Goal: Task Accomplishment & Management: Manage account settings

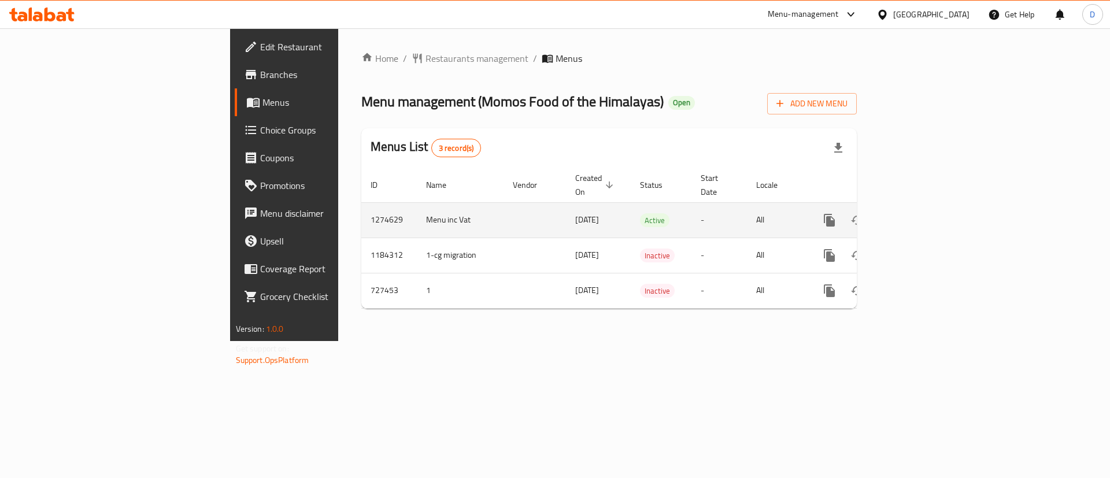
click at [920, 213] on icon "enhanced table" at bounding box center [913, 220] width 14 height 14
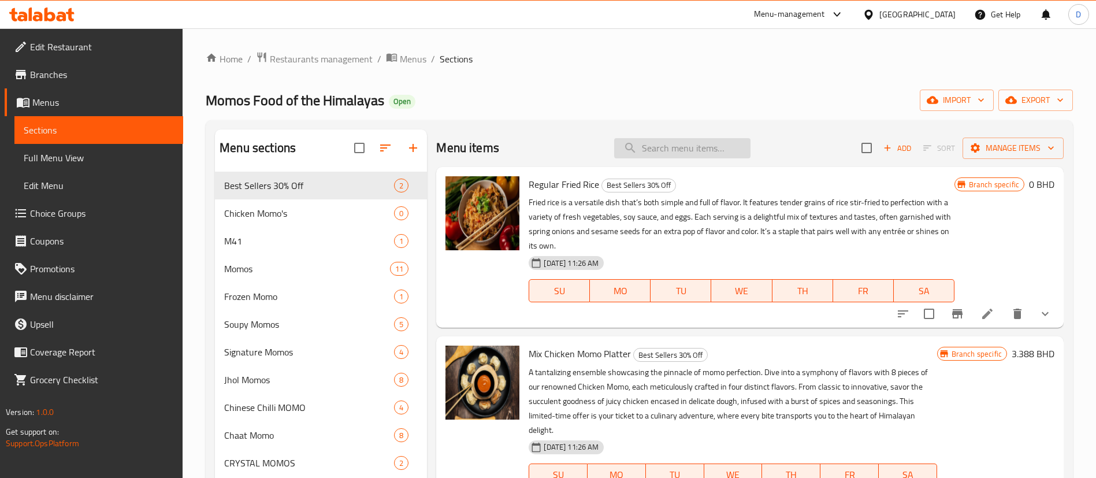
click at [700, 156] on input "search" at bounding box center [682, 148] width 136 height 20
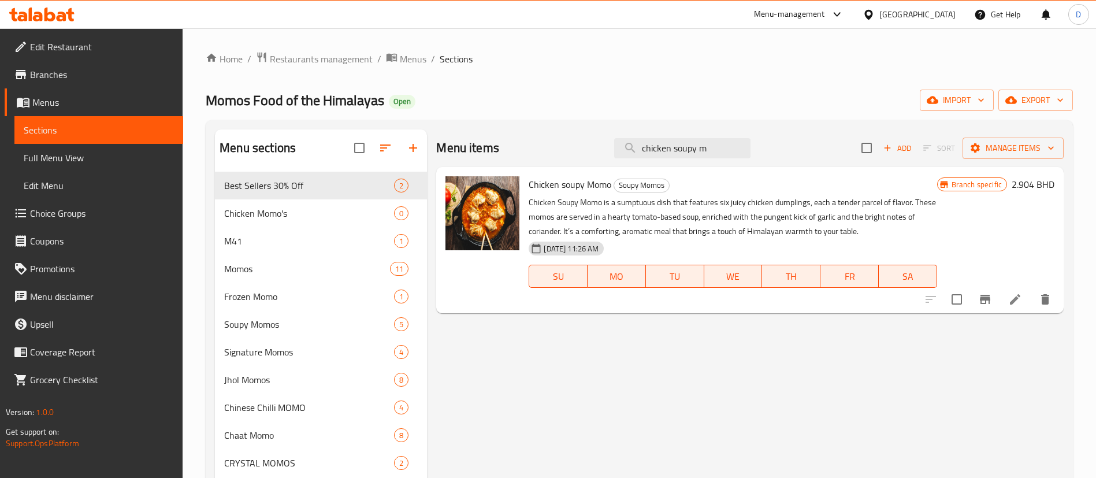
type input "chicken soupy m"
click at [987, 298] on icon "Branch-specific-item" at bounding box center [985, 299] width 10 height 9
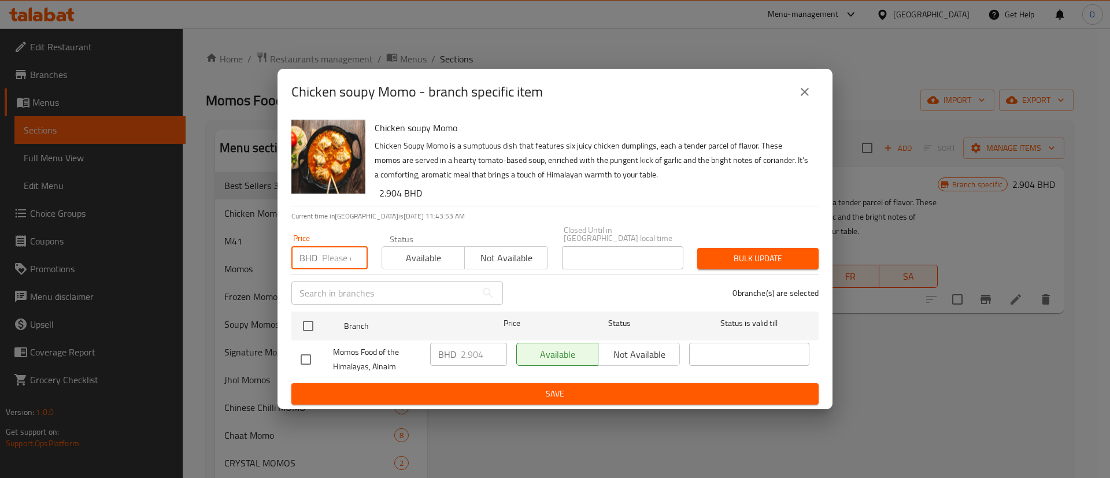
click at [331, 250] on input "number" at bounding box center [345, 257] width 46 height 23
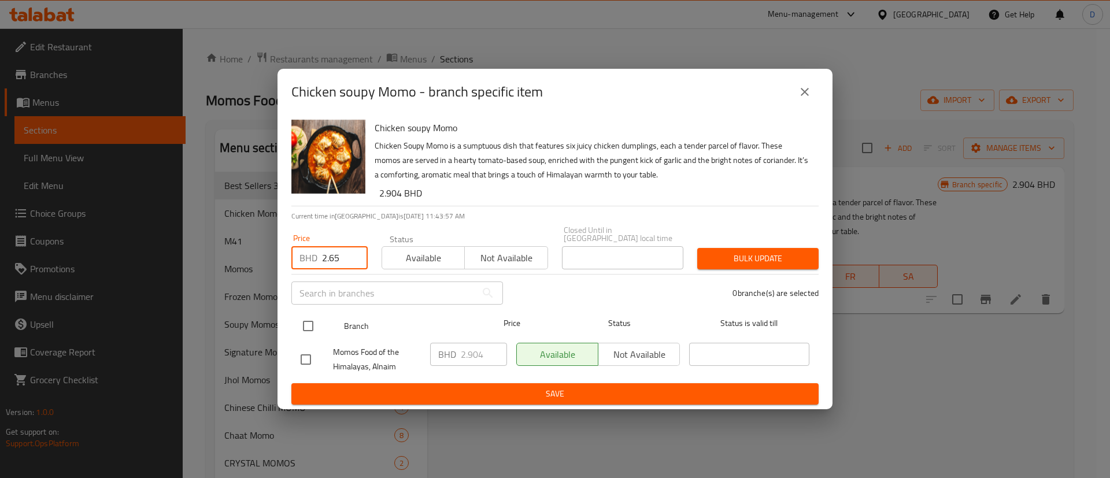
type input "2.65"
click at [313, 309] on div at bounding box center [317, 326] width 43 height 34
click at [307, 324] on input "checkbox" at bounding box center [308, 326] width 24 height 24
checkbox input "true"
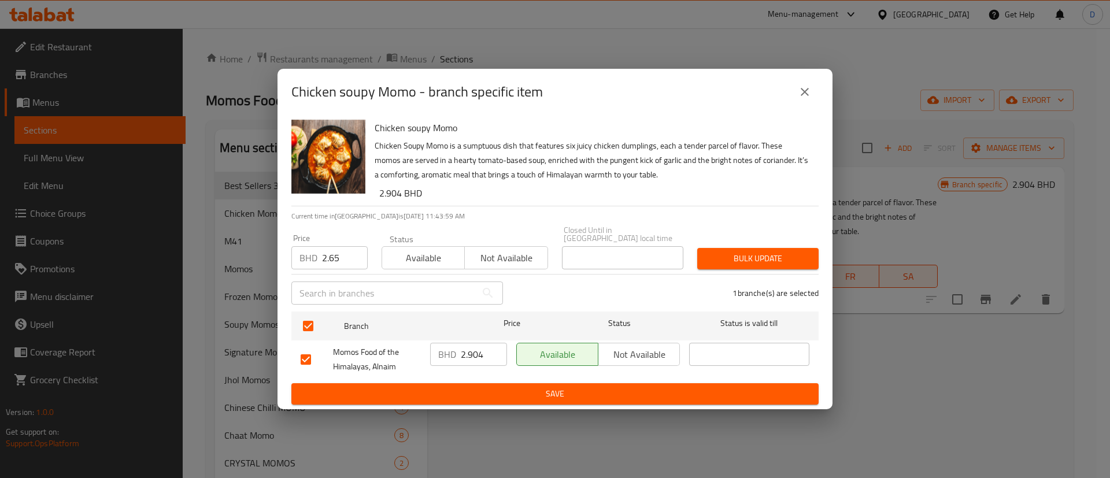
click at [715, 262] on button "Bulk update" at bounding box center [757, 258] width 121 height 21
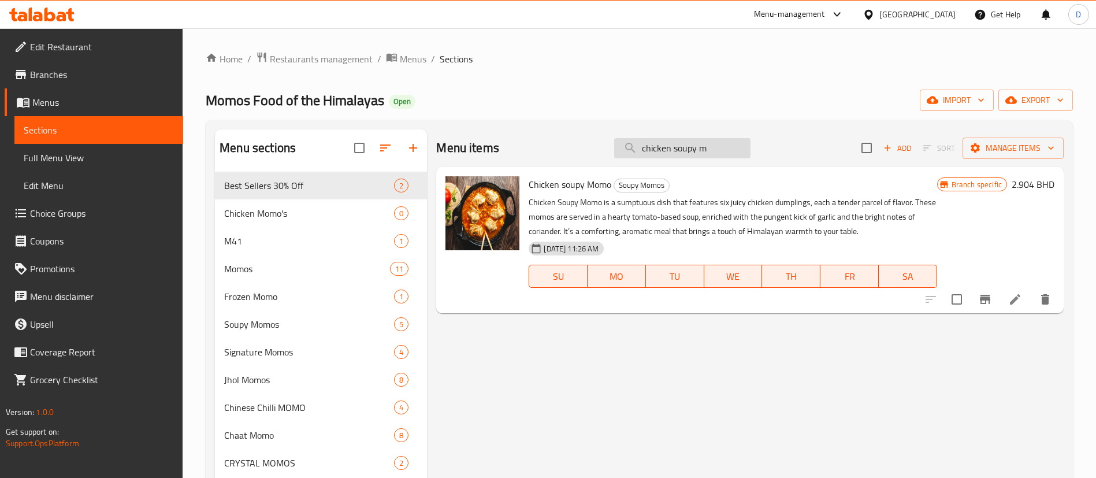
drag, startPoint x: 725, startPoint y: 144, endPoint x: 620, endPoint y: 157, distance: 106.0
click at [620, 157] on input "chicken soupy m" at bounding box center [682, 148] width 136 height 20
click at [679, 150] on input "chicken soupy m" at bounding box center [682, 148] width 136 height 20
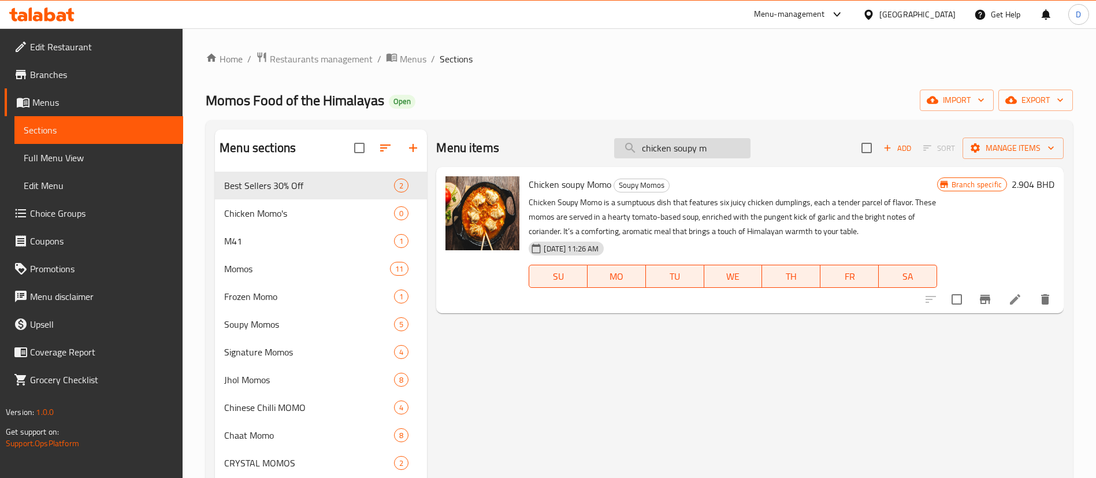
paste input "Chicken Momo And Chicken Noodles"
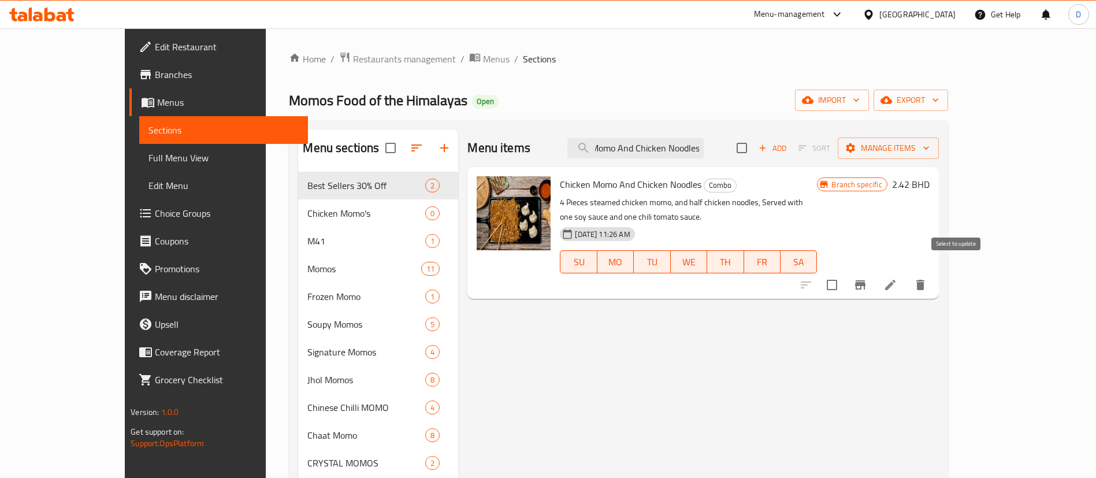
type input "Chicken Momo And Chicken Noodles"
click at [866, 280] on icon "Branch-specific-item" at bounding box center [860, 284] width 10 height 9
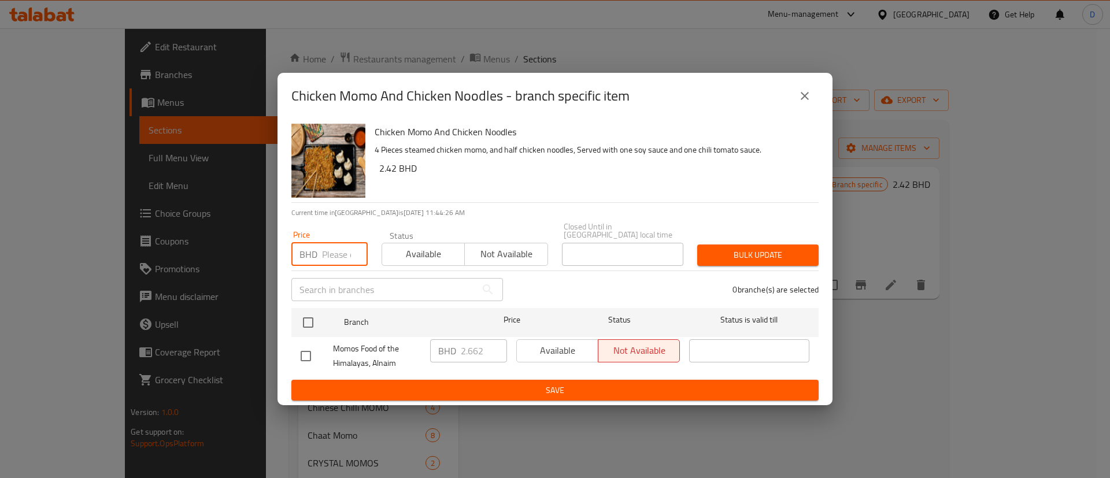
click at [338, 251] on input "number" at bounding box center [345, 254] width 46 height 23
type input "2.5"
click at [309, 310] on input "checkbox" at bounding box center [308, 322] width 24 height 24
checkbox input "true"
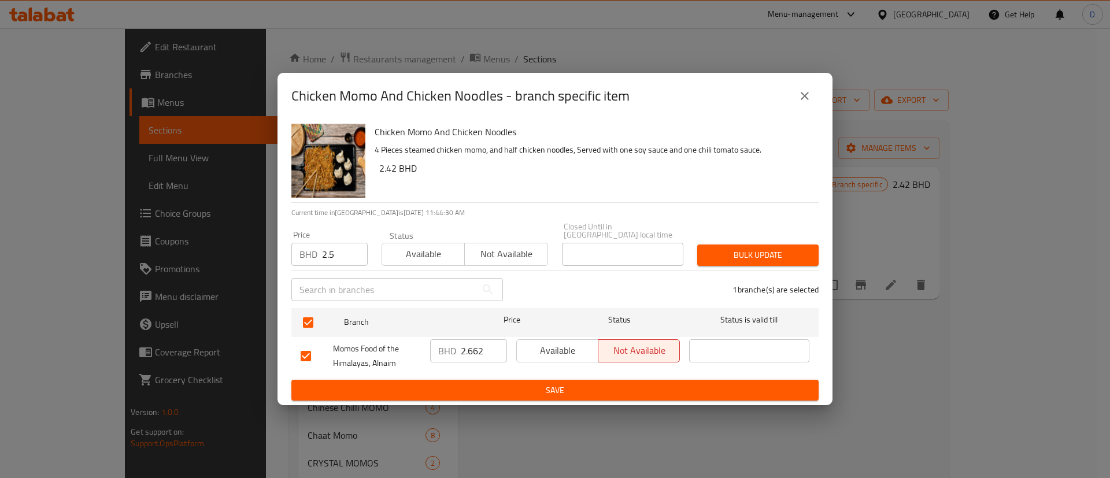
click at [752, 257] on span "Bulk update" at bounding box center [757, 255] width 103 height 14
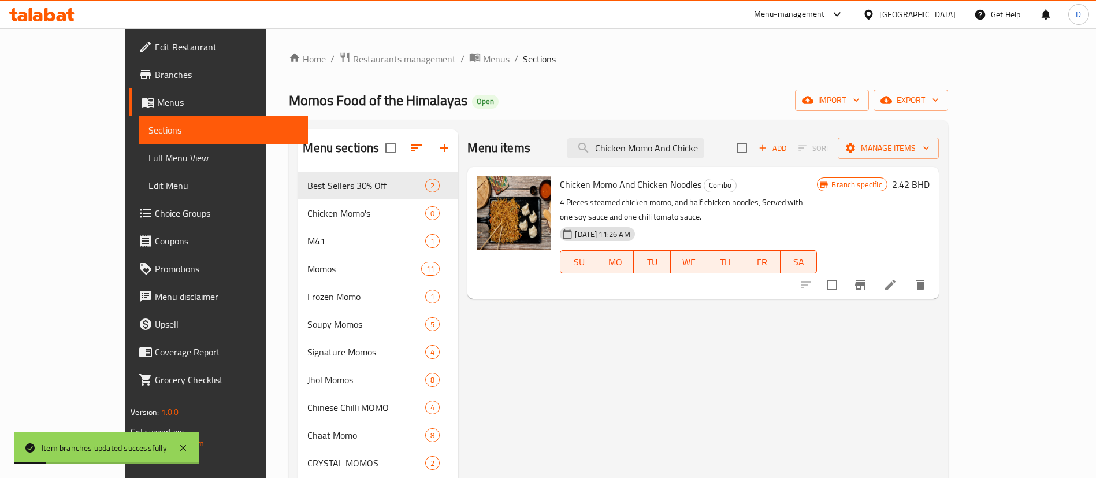
click at [670, 136] on div "Menu items Chicken Momo And Chicken Noodles Add Sort Manage items" at bounding box center [703, 148] width 471 height 38
drag, startPoint x: 674, startPoint y: 140, endPoint x: 677, endPoint y: 152, distance: 12.5
click at [674, 145] on div "Menu items Chicken Momo And Chicken Noodles Add Sort Manage items" at bounding box center [703, 148] width 471 height 38
click at [677, 152] on input "Chicken Momo And Chicken Noodles" at bounding box center [636, 148] width 136 height 20
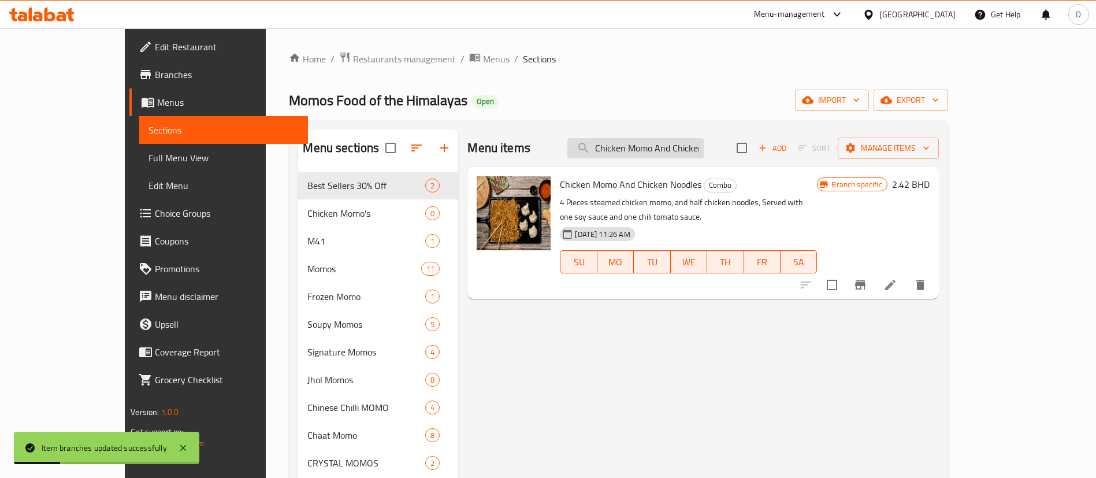
click at [677, 152] on input "Chicken Momo And Chicken Noodles" at bounding box center [636, 148] width 136 height 20
paste input "Lunch Deal"
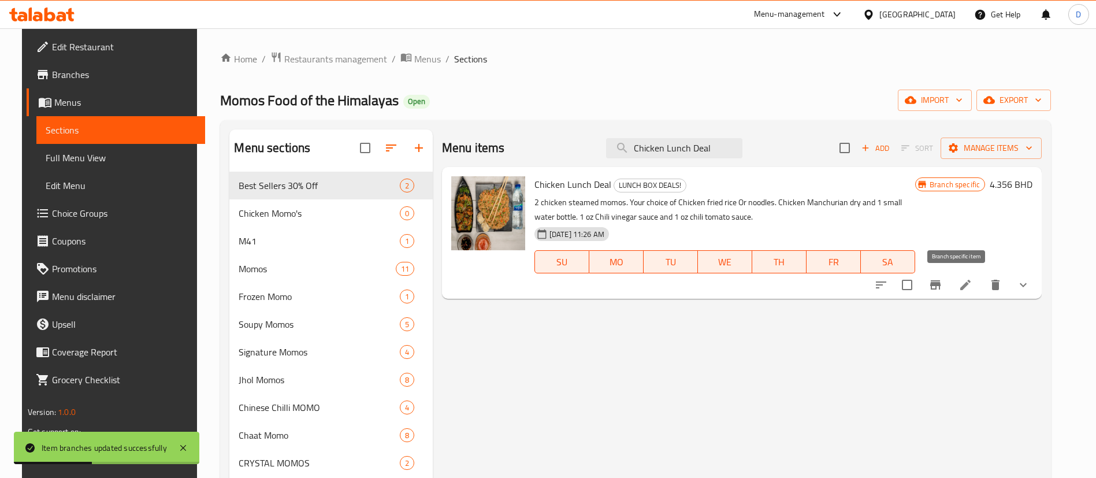
type input "Chicken Lunch Deal"
click at [943, 290] on icon "Branch-specific-item" at bounding box center [936, 285] width 14 height 14
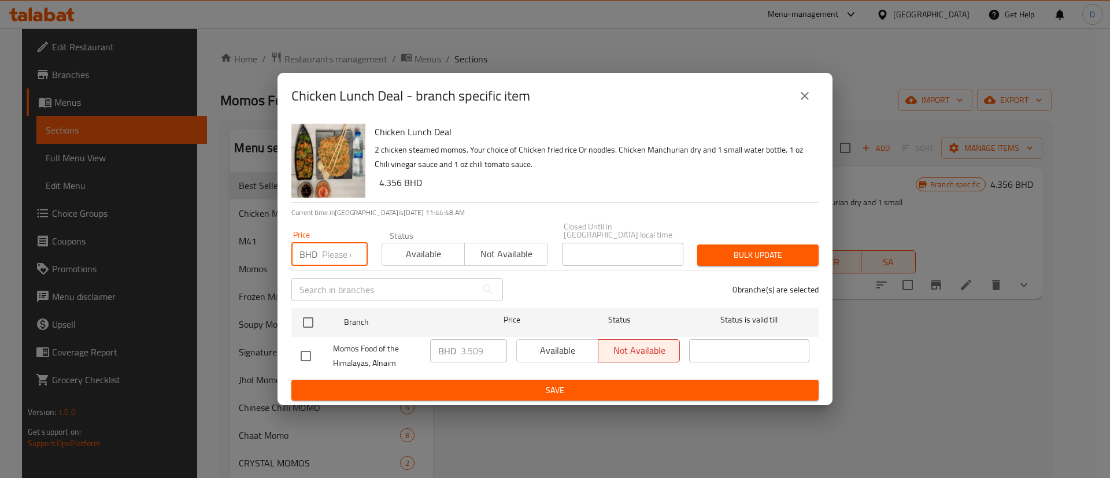
click at [332, 244] on input "number" at bounding box center [345, 254] width 46 height 23
type input "2.8"
click at [312, 316] on input "checkbox" at bounding box center [308, 322] width 24 height 24
checkbox input "true"
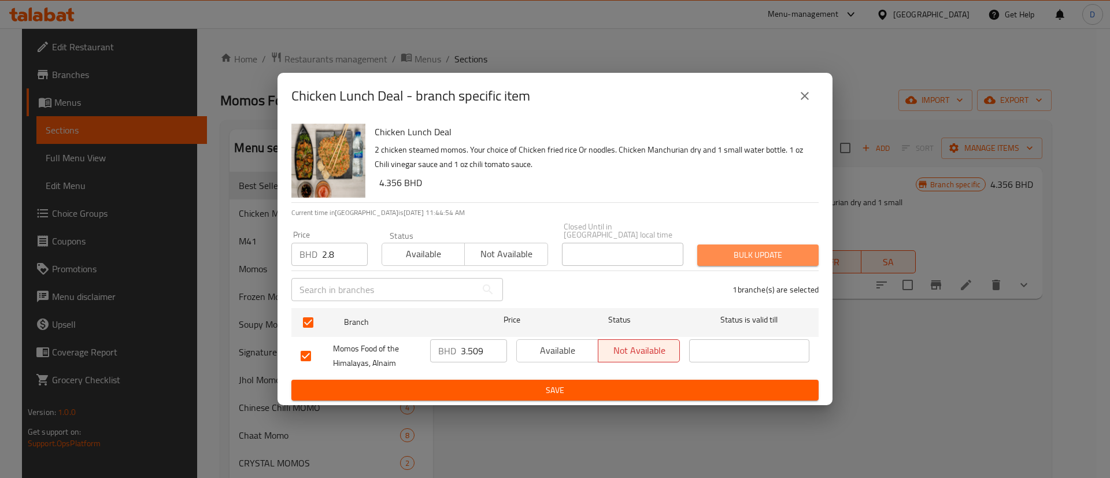
click at [773, 248] on span "Bulk update" at bounding box center [757, 255] width 103 height 14
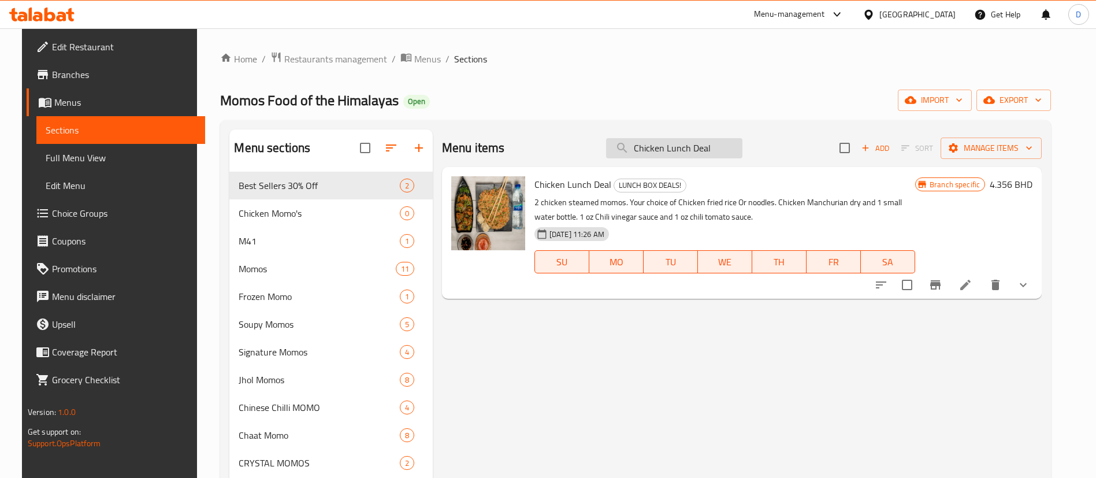
click at [643, 143] on input "Chicken Lunch Deal" at bounding box center [674, 148] width 136 height 20
paste input "Momo And Chicken Noodles"
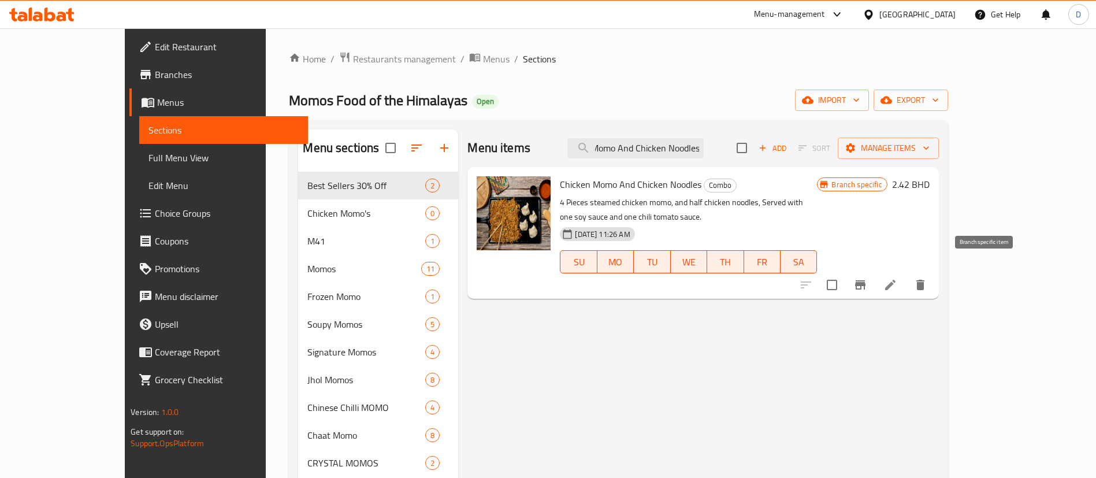
click at [874, 273] on button "Branch-specific-item" at bounding box center [861, 285] width 28 height 28
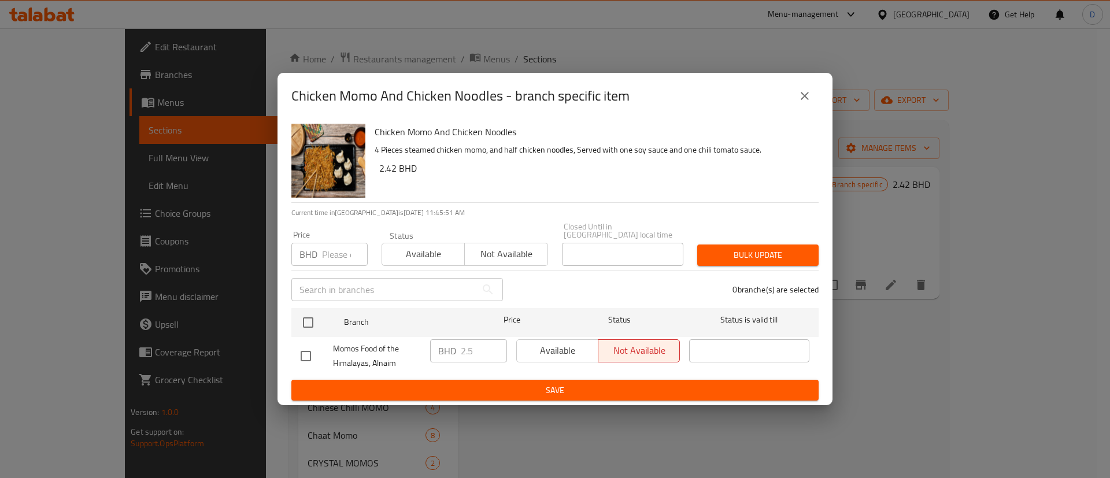
click at [804, 95] on icon "close" at bounding box center [805, 96] width 14 height 14
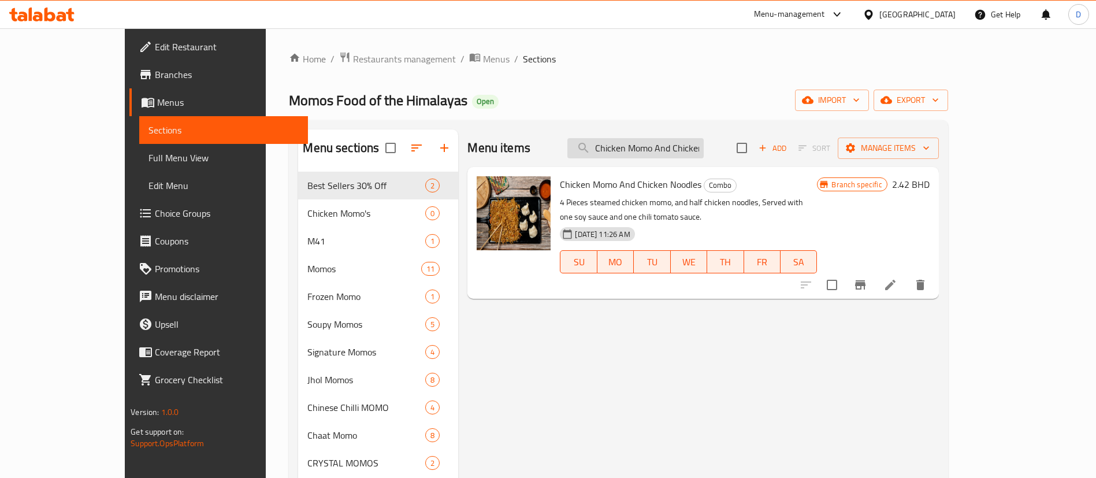
click at [704, 142] on input "Chicken Momo And Chicken Noodles" at bounding box center [636, 148] width 136 height 20
paste input "Wontons 6 pic"
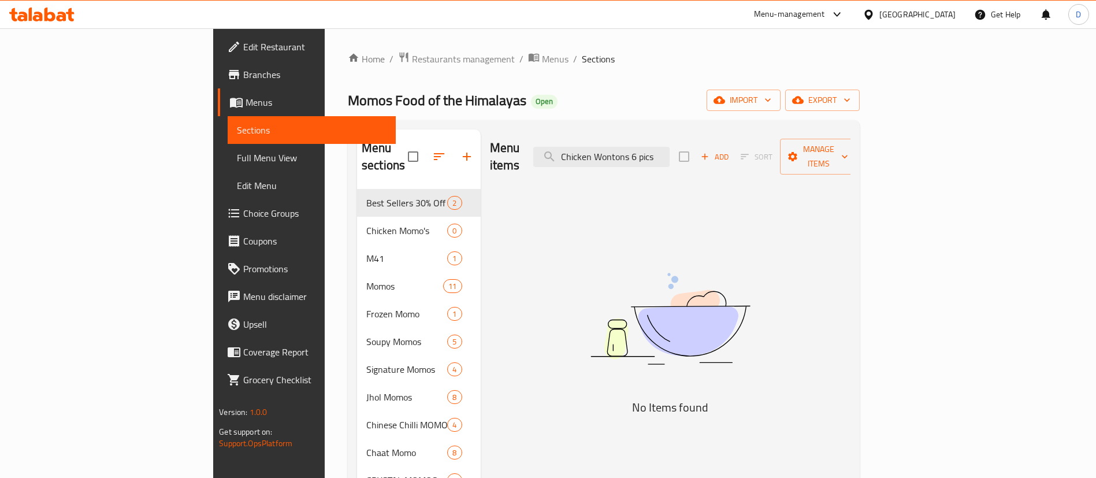
drag, startPoint x: 709, startPoint y: 149, endPoint x: 764, endPoint y: 153, distance: 55.7
click at [771, 152] on div "Menu items Chicken Wontons 6 pics Add Sort Manage items" at bounding box center [670, 156] width 361 height 55
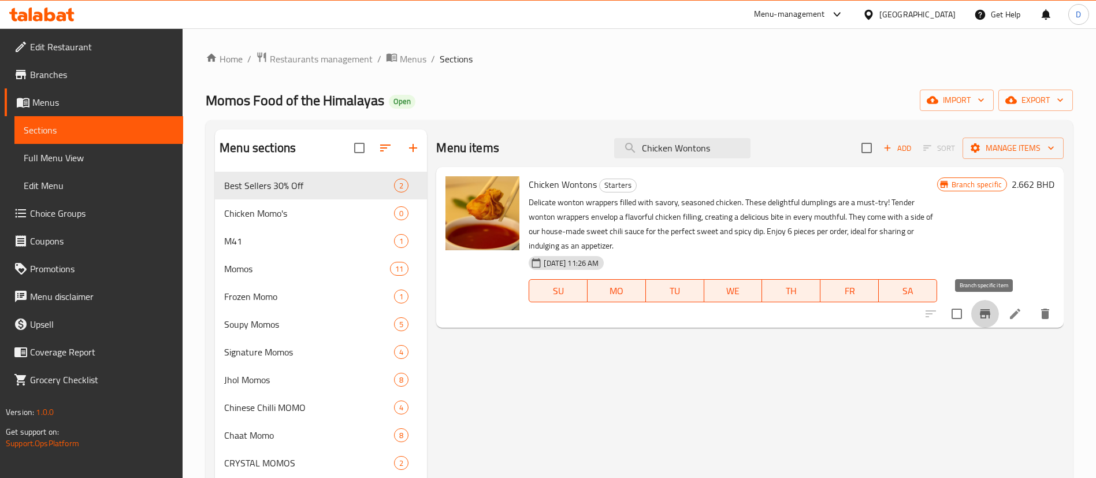
click at [975, 312] on button "Branch-specific-item" at bounding box center [986, 314] width 28 height 28
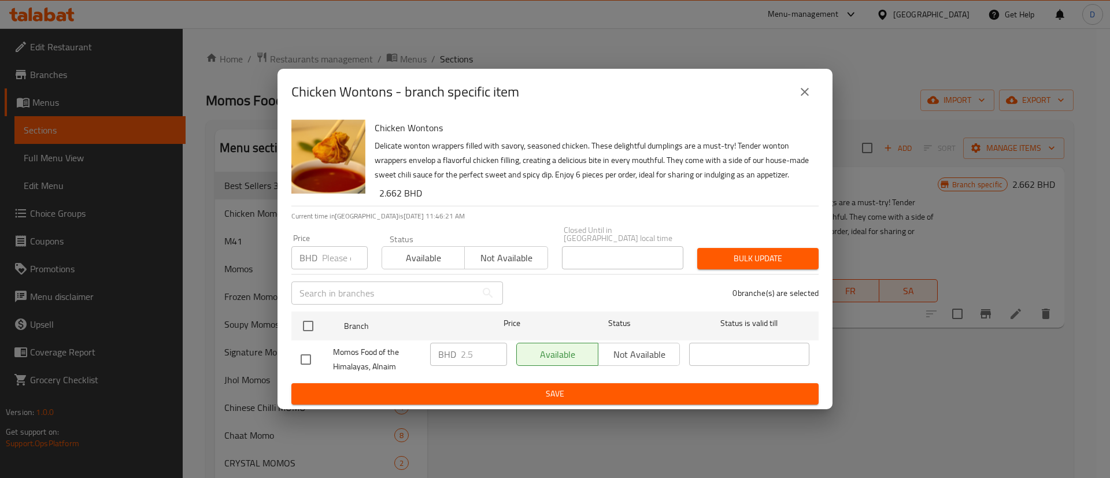
drag, startPoint x: 802, startPoint y: 86, endPoint x: 804, endPoint y: 95, distance: 9.4
click at [803, 91] on button "close" at bounding box center [805, 92] width 28 height 28
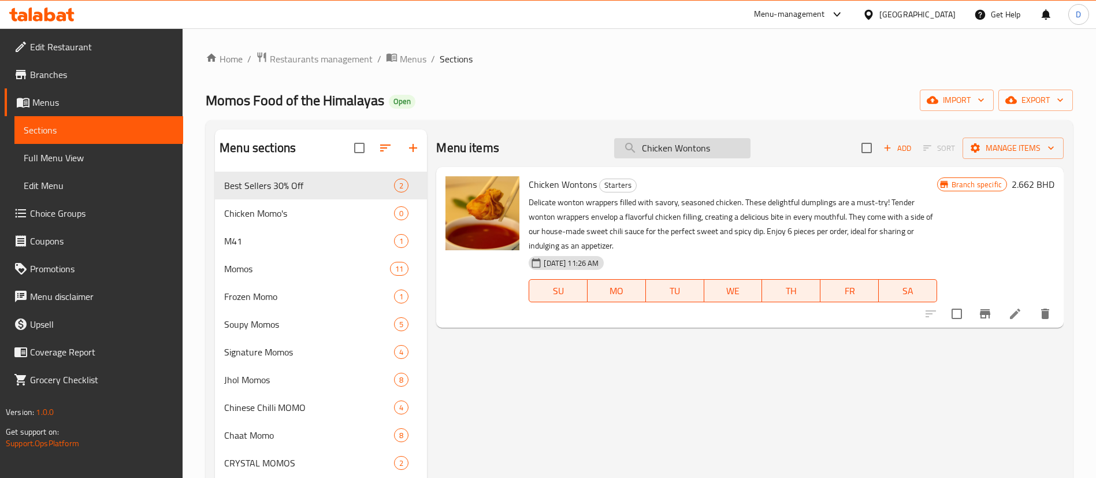
click at [716, 142] on input "Chicken Wontons" at bounding box center [682, 148] width 136 height 20
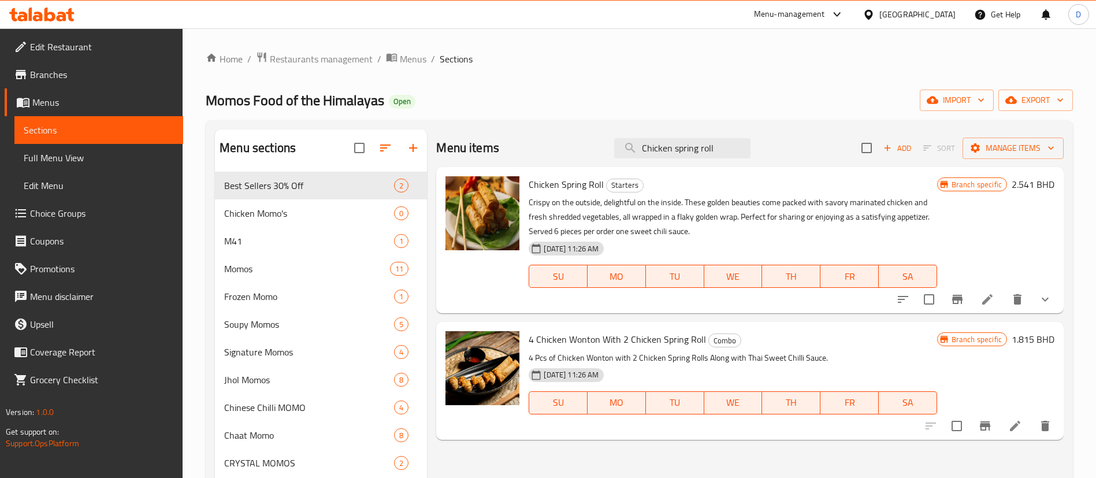
click at [956, 303] on icon "Branch-specific-item" at bounding box center [957, 299] width 10 height 9
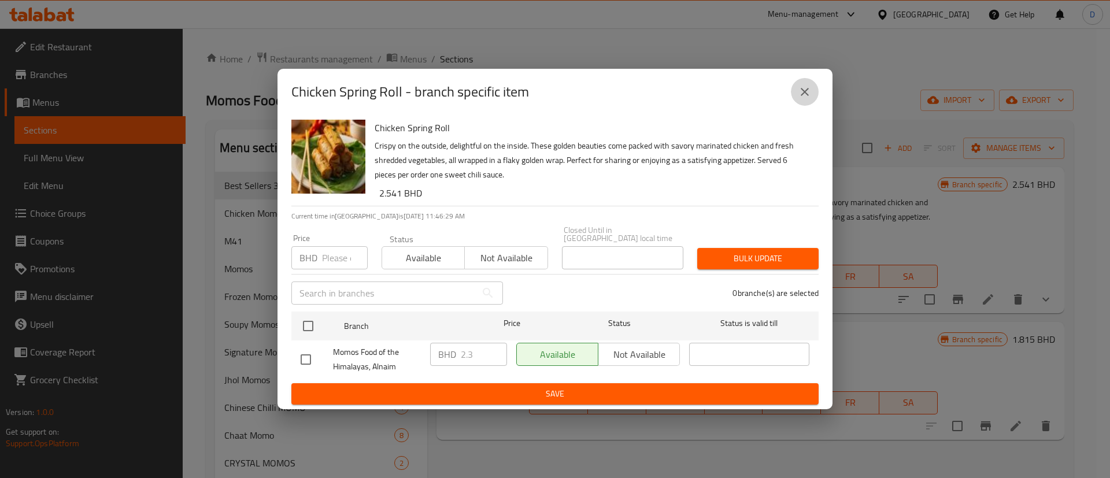
click at [802, 96] on icon "close" at bounding box center [804, 92] width 8 height 8
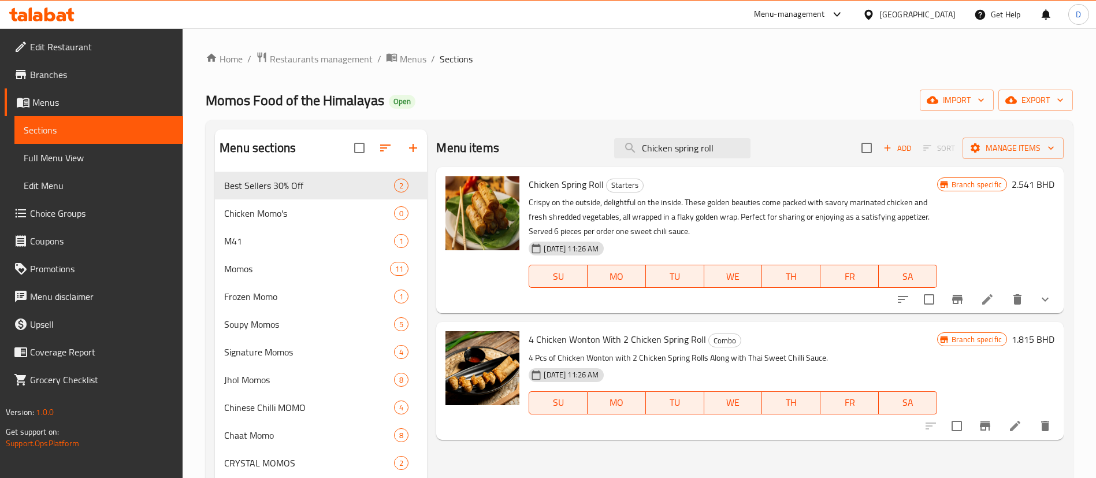
drag, startPoint x: 728, startPoint y: 146, endPoint x: 583, endPoint y: 153, distance: 144.7
click at [543, 162] on div "Menu items Chicken spring roll Add Sort Manage items" at bounding box center [750, 148] width 628 height 38
paste input "4 Chicken Wonton With 2 Vegetable Spring R"
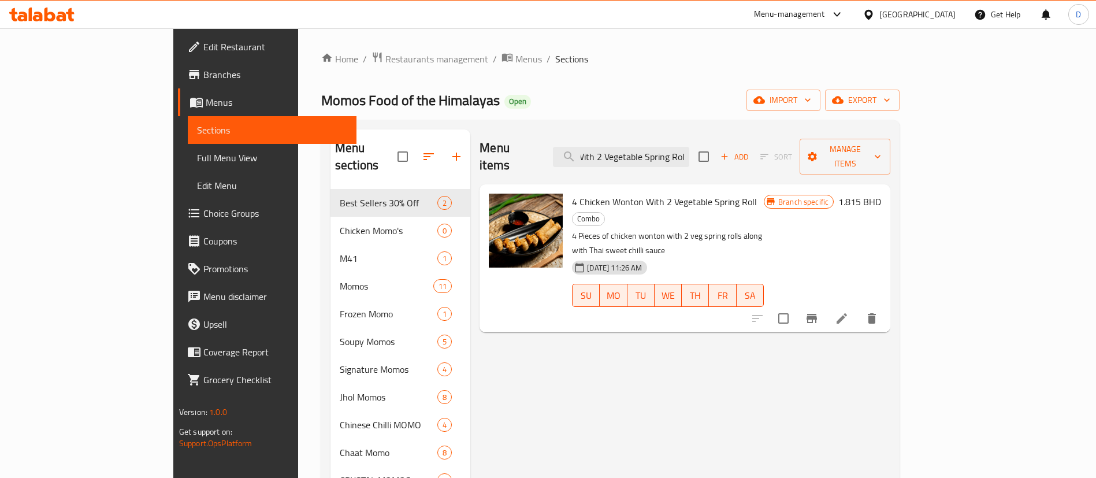
click at [817, 314] on icon "Branch-specific-item" at bounding box center [812, 318] width 10 height 9
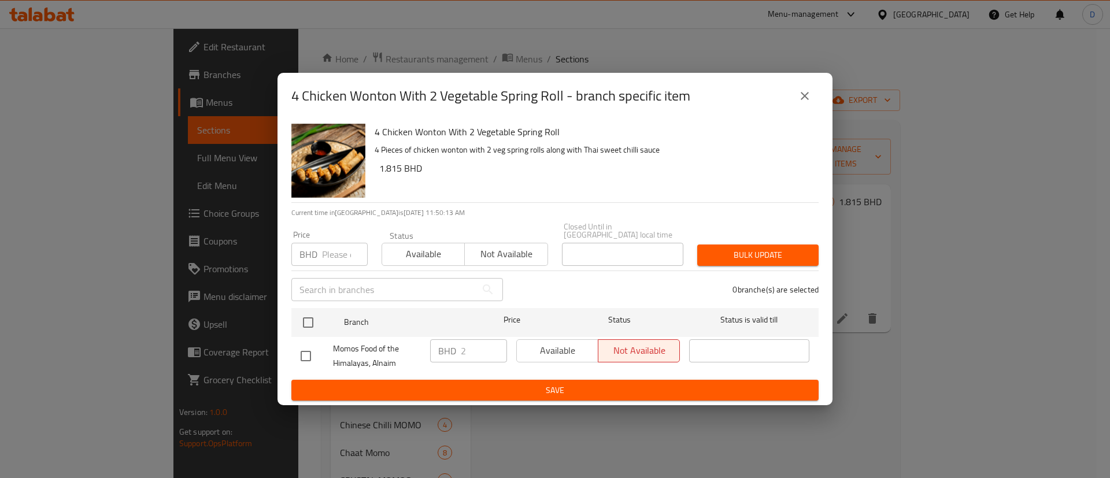
click at [805, 98] on icon "close" at bounding box center [805, 96] width 14 height 14
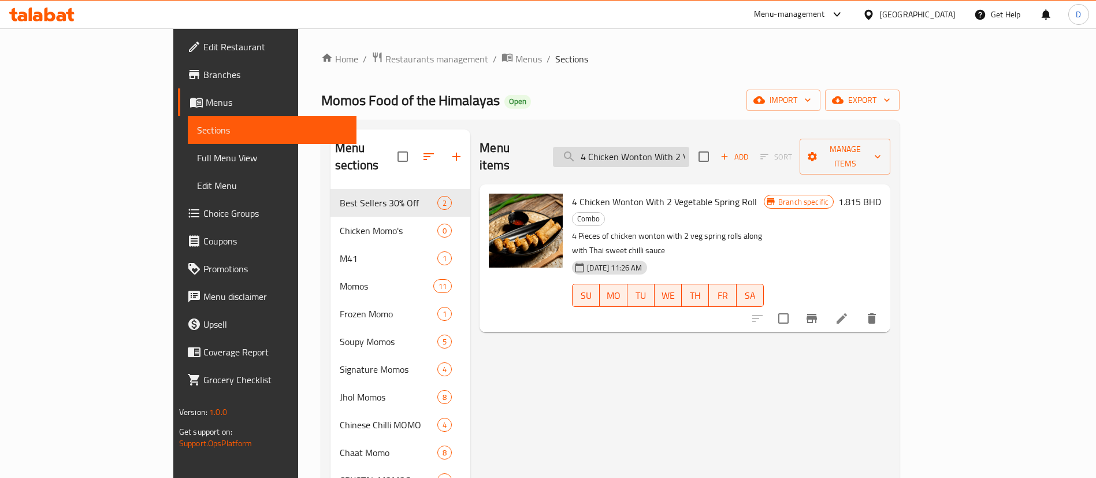
click at [664, 147] on input "4 Chicken Wonton With 2 Vegetable Spring Roll" at bounding box center [621, 157] width 136 height 20
paste input "Vegetarin Lunch Dea"
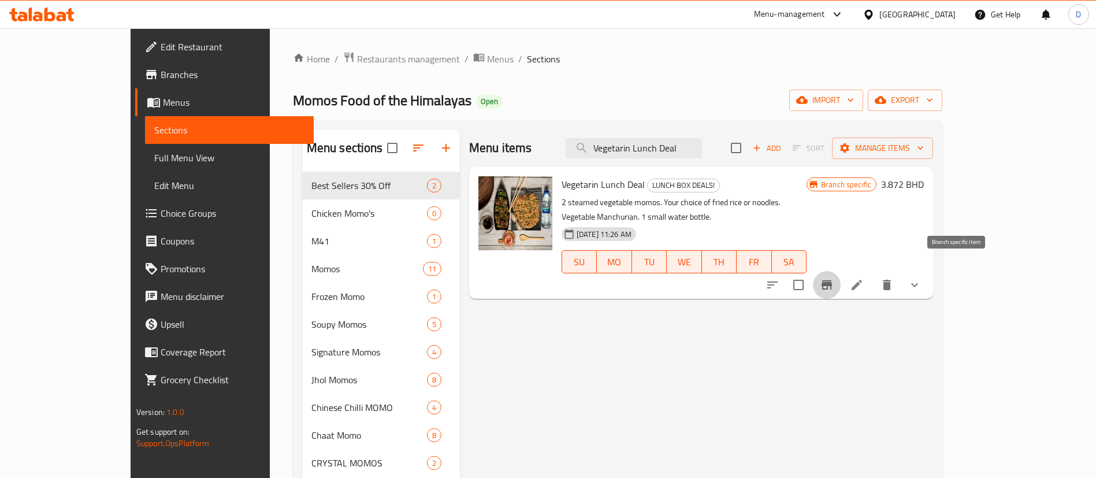
click at [834, 278] on icon "Branch-specific-item" at bounding box center [827, 285] width 14 height 14
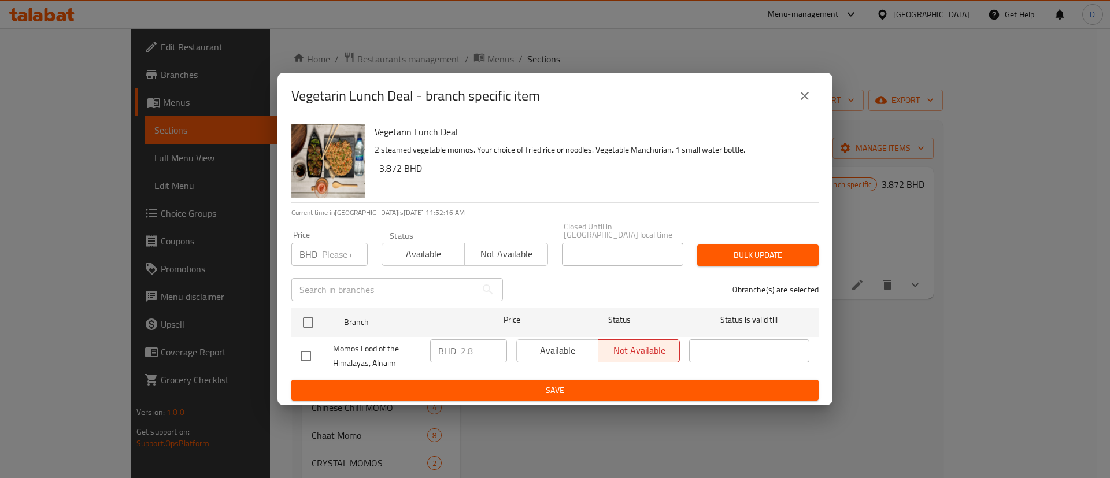
click at [808, 102] on icon "close" at bounding box center [805, 96] width 14 height 14
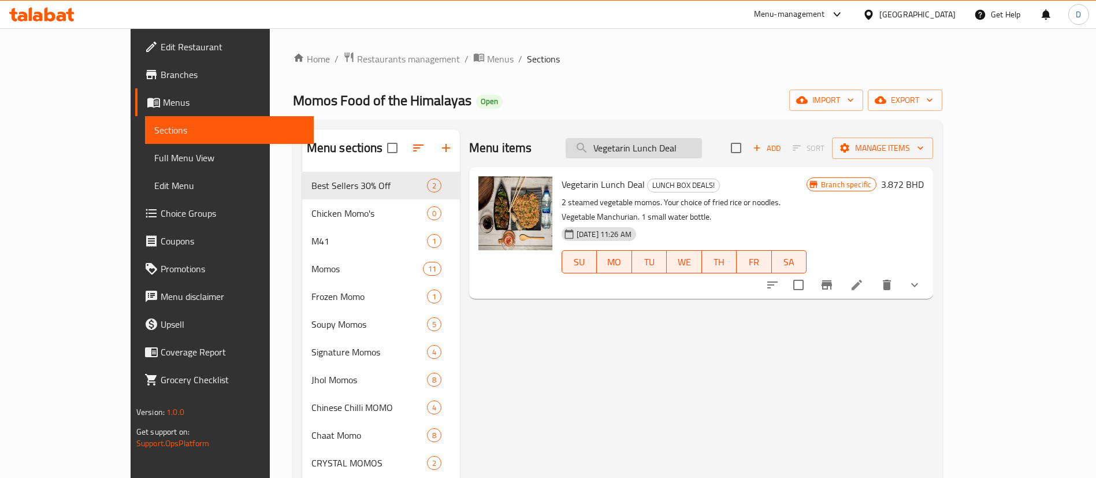
click at [702, 139] on input "Vegetarin Lunch Deal" at bounding box center [634, 148] width 136 height 20
paste input "Egg Fried Rice"
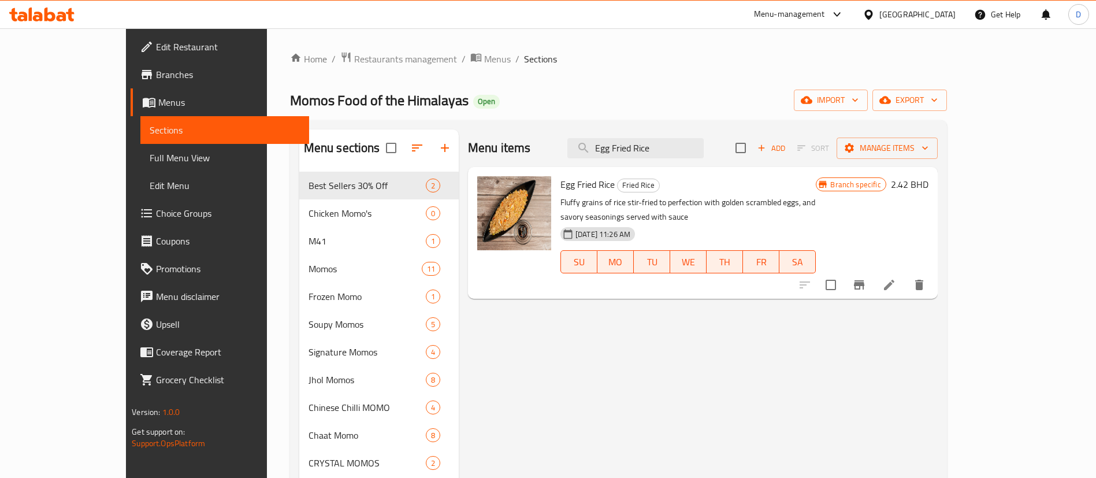
type input "Egg Fried Rice"
click at [865, 280] on icon "Branch-specific-item" at bounding box center [859, 284] width 10 height 9
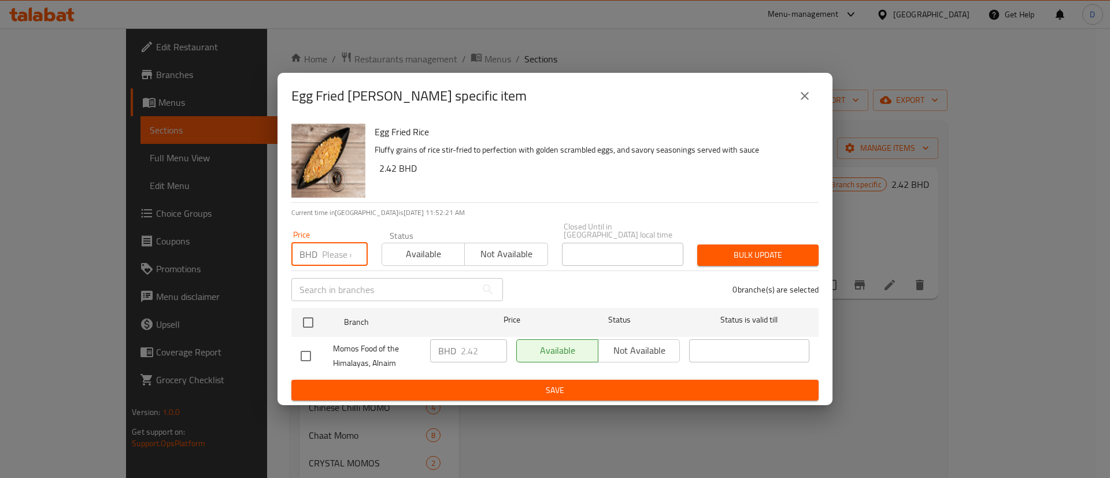
click at [333, 246] on input "number" at bounding box center [345, 254] width 46 height 23
type input "2.2"
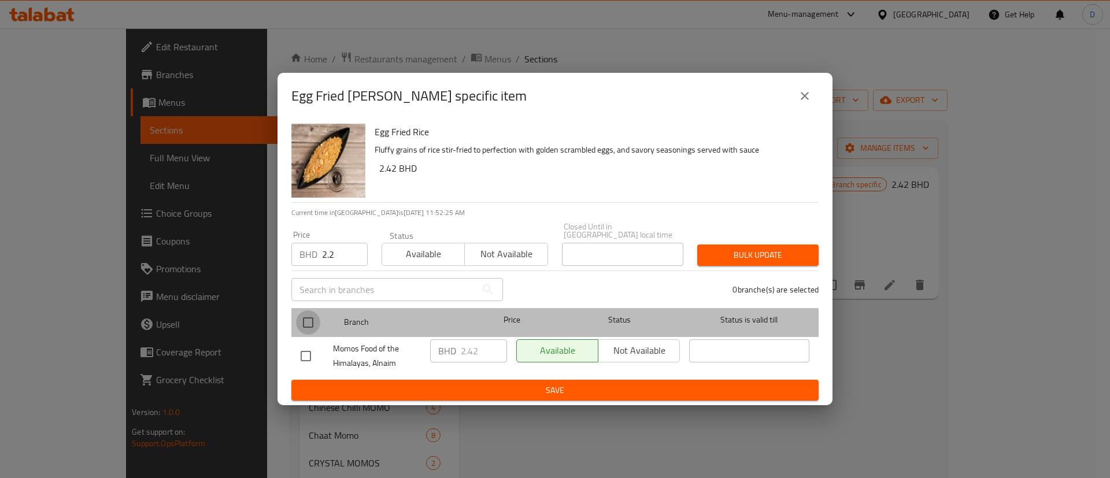
click at [313, 319] on input "checkbox" at bounding box center [308, 322] width 24 height 24
checkbox input "true"
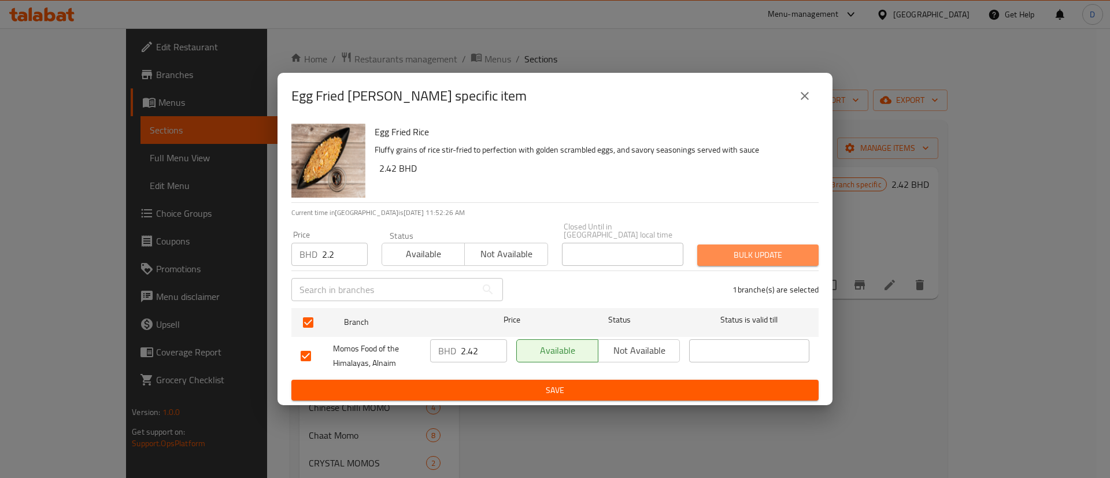
click at [713, 249] on span "Bulk update" at bounding box center [757, 255] width 103 height 14
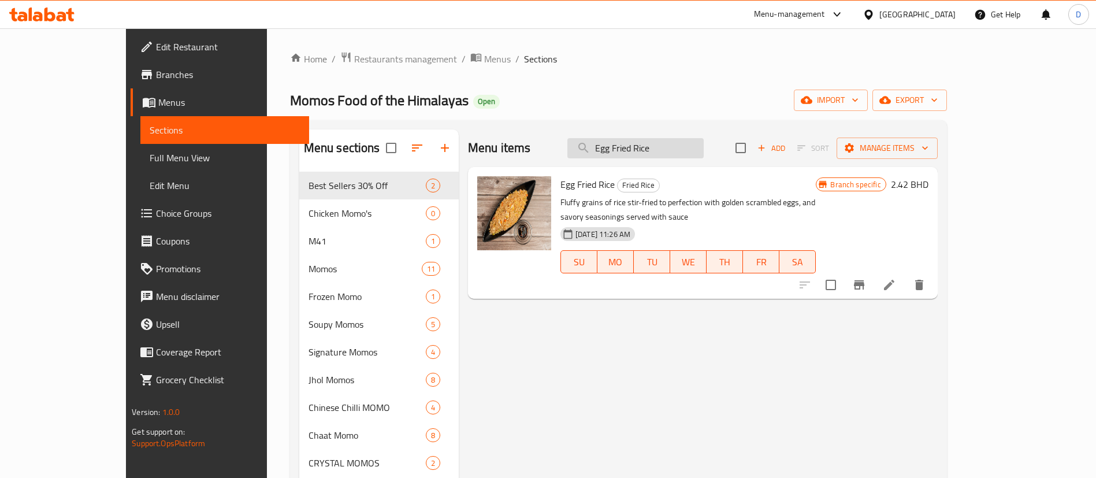
click at [683, 147] on input "Egg Fried Rice" at bounding box center [636, 148] width 136 height 20
paste input "Himalayan Chili Chicken"
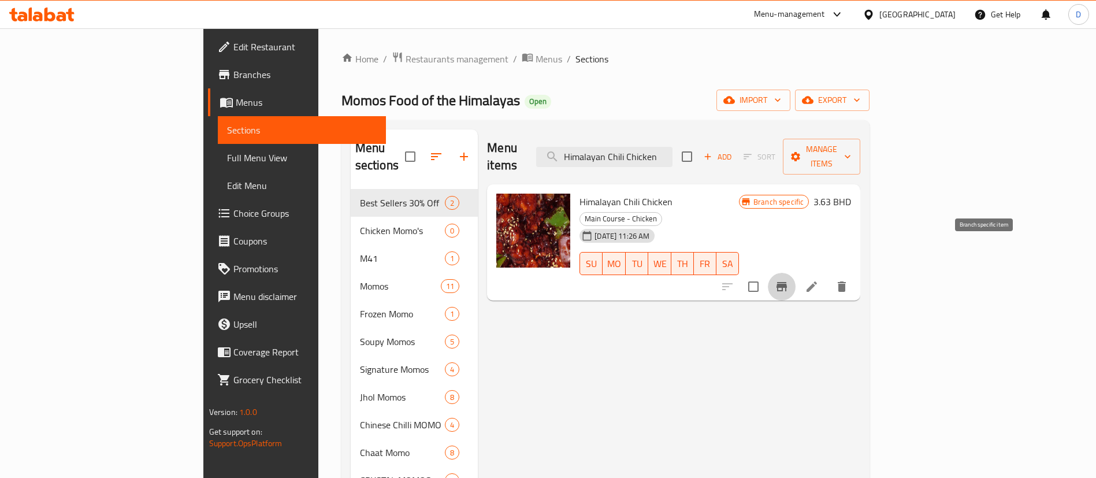
click at [787, 282] on icon "Branch-specific-item" at bounding box center [782, 286] width 10 height 9
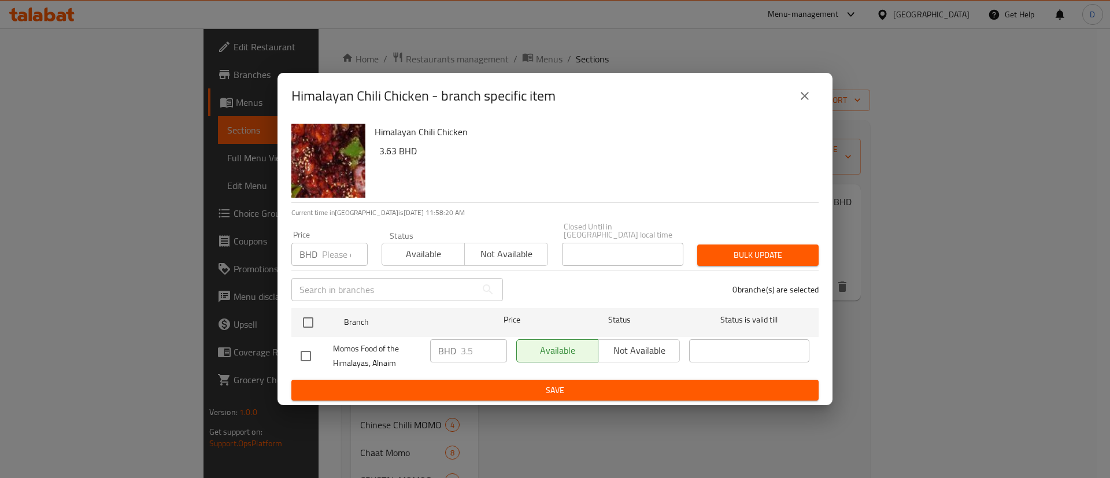
click at [815, 74] on div "Himalayan Chili Chicken - branch specific item Himalayan Chili Chicken 3.63 BHD…" at bounding box center [555, 239] width 1110 height 478
drag, startPoint x: 812, startPoint y: 77, endPoint x: 811, endPoint y: 83, distance: 5.8
click at [811, 83] on div "Himalayan Chili Chicken - branch specific item" at bounding box center [554, 96] width 555 height 46
click at [811, 87] on div "Himalayan Chili Chicken - branch specific item" at bounding box center [554, 96] width 555 height 46
click at [811, 88] on button "close" at bounding box center [805, 96] width 28 height 28
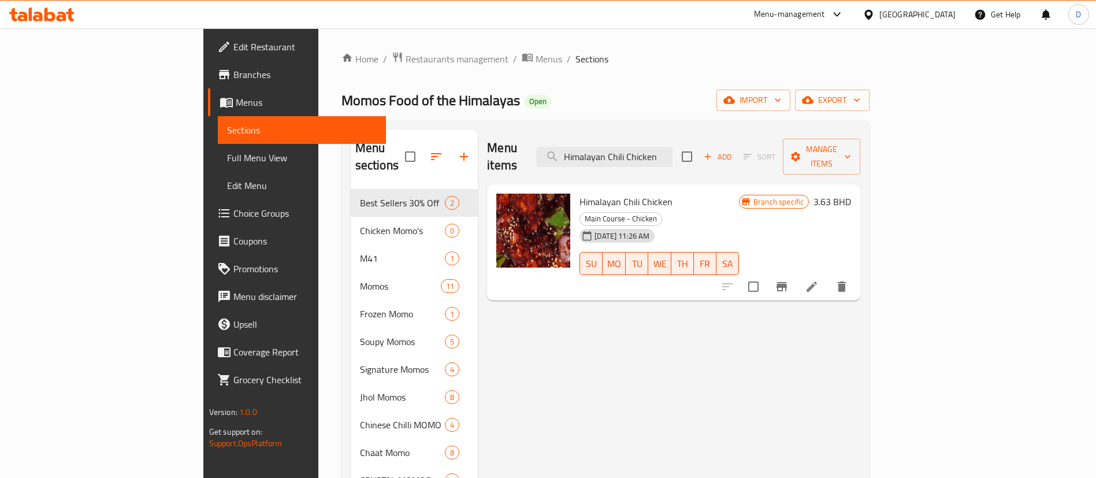
click at [725, 135] on div "Menu items Himalayan Chili Chicken Add Sort Manage items" at bounding box center [673, 156] width 373 height 55
click at [673, 147] on input "Himalayan Chili Chicken" at bounding box center [604, 157] width 136 height 20
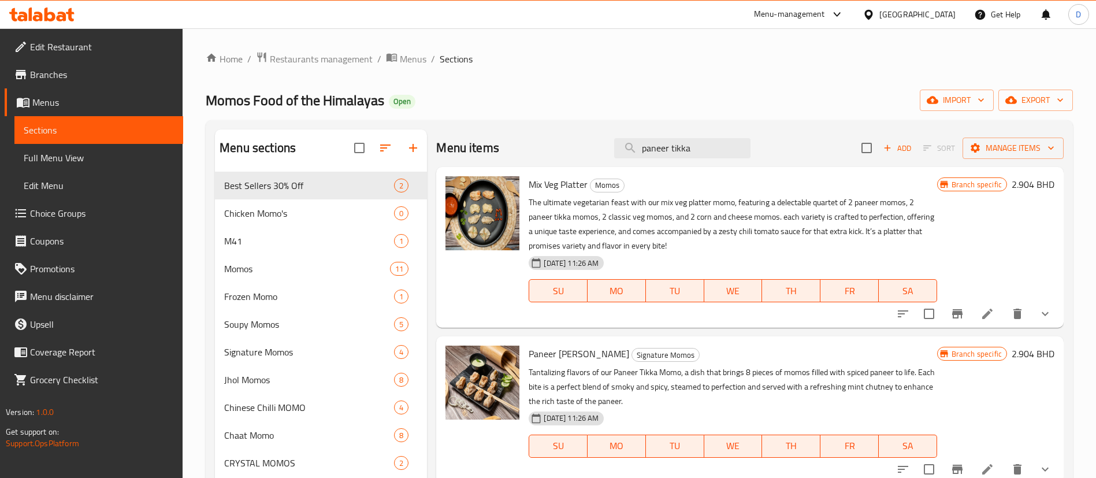
scroll to position [87, 0]
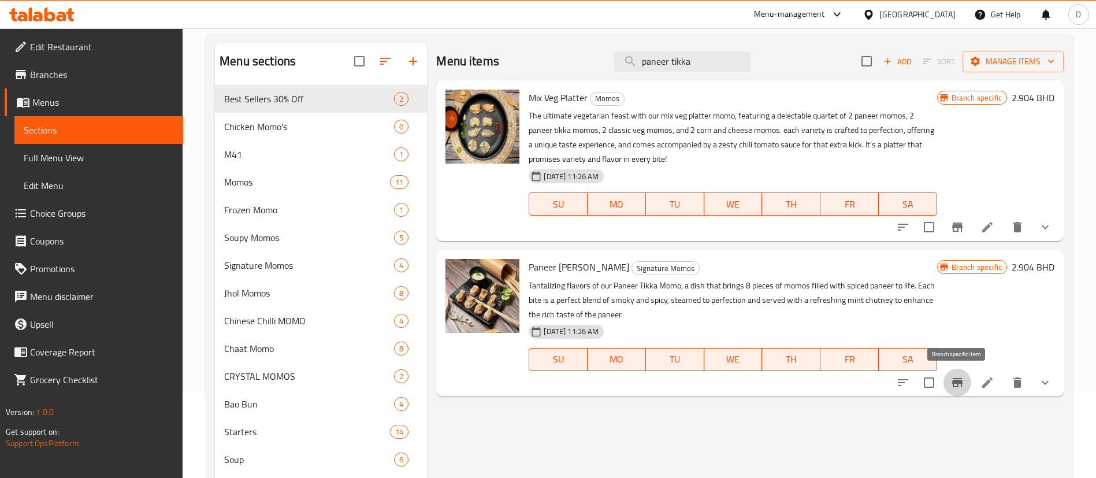
click at [953, 384] on icon "Branch-specific-item" at bounding box center [957, 382] width 10 height 9
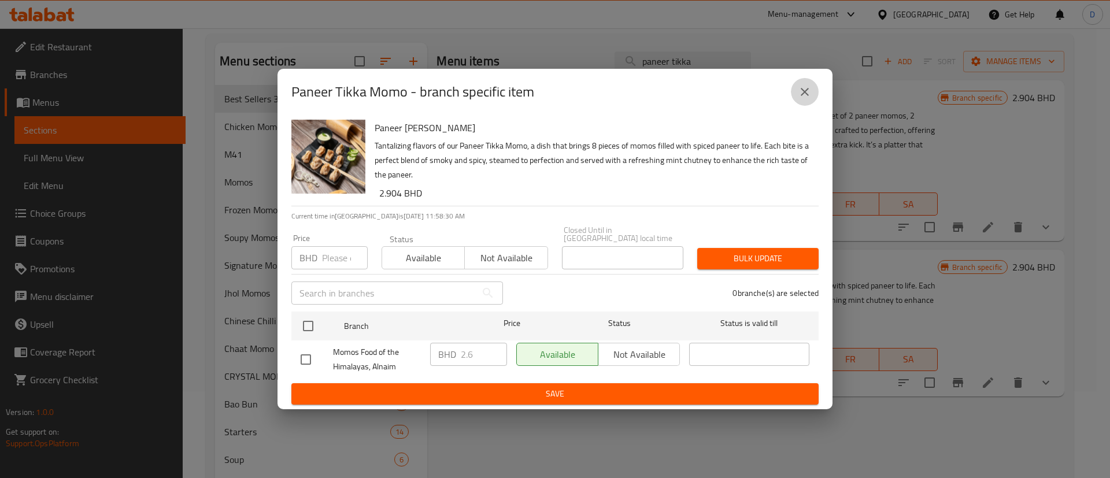
click at [806, 99] on icon "close" at bounding box center [805, 92] width 14 height 14
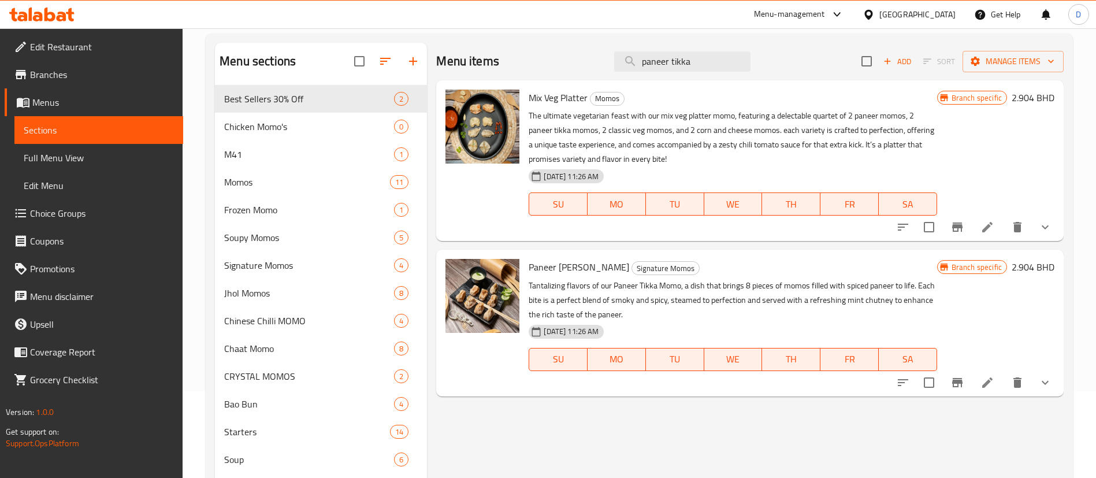
drag, startPoint x: 702, startPoint y: 58, endPoint x: 561, endPoint y: 71, distance: 141.0
click at [561, 71] on div "Menu items paneer tikka Add Sort Manage items" at bounding box center [750, 62] width 628 height 38
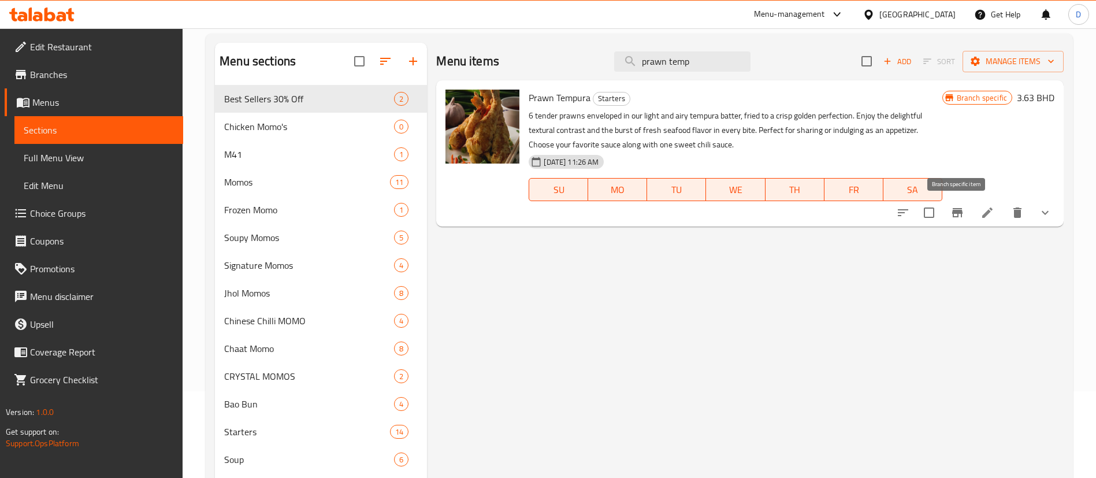
type input "prawn temp"
click at [951, 214] on icon "Branch-specific-item" at bounding box center [958, 213] width 14 height 14
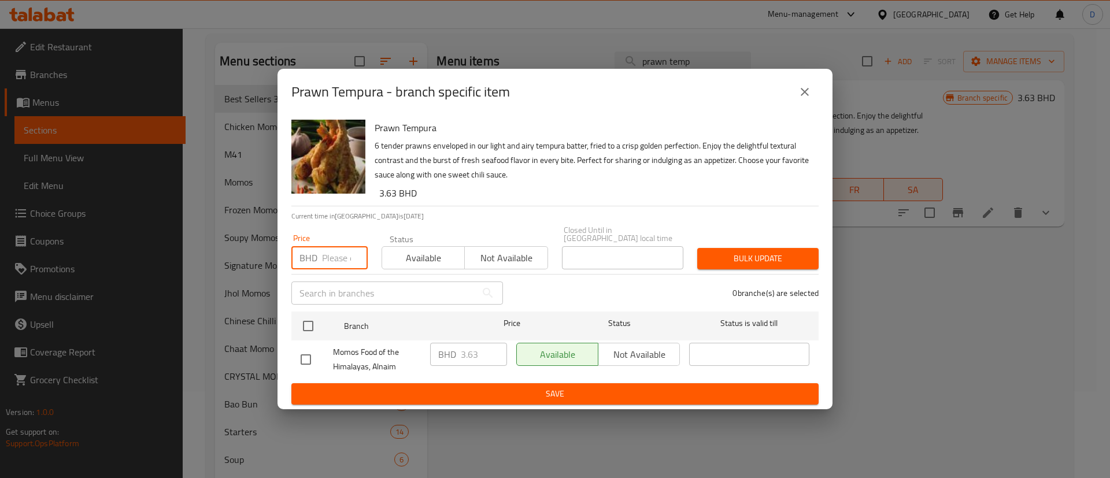
click at [335, 251] on input "number" at bounding box center [345, 257] width 46 height 23
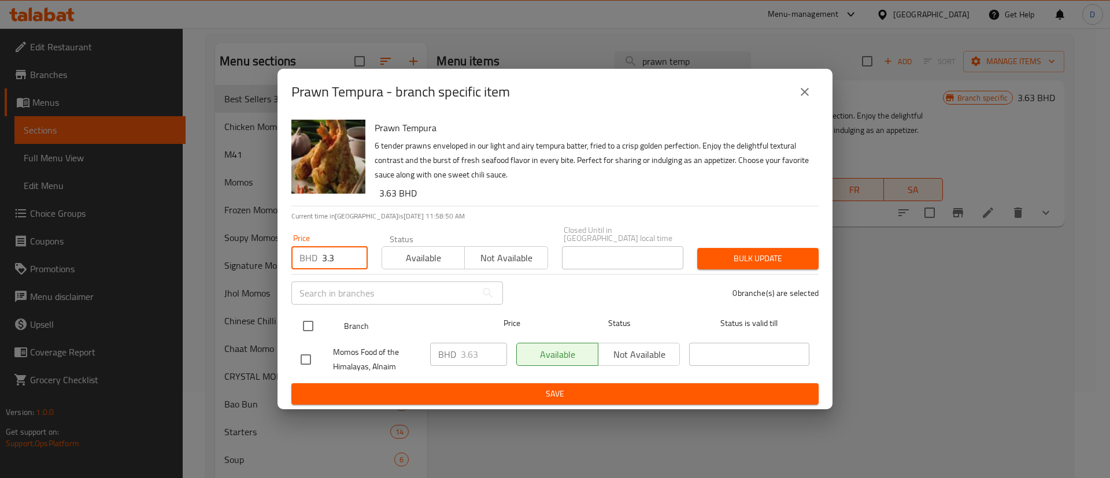
type input "3.3"
click at [311, 327] on input "checkbox" at bounding box center [308, 326] width 24 height 24
checkbox input "true"
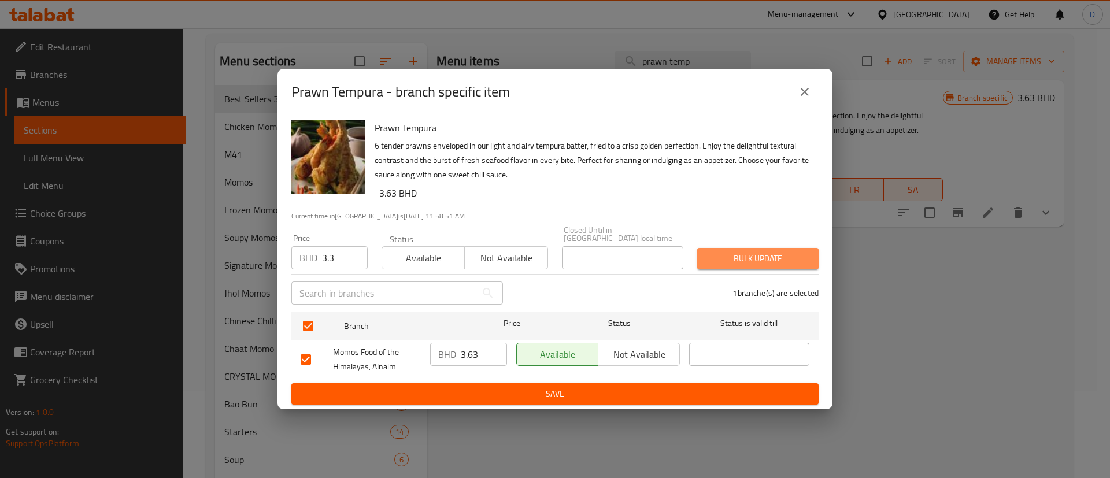
click at [764, 261] on span "Bulk update" at bounding box center [757, 258] width 103 height 14
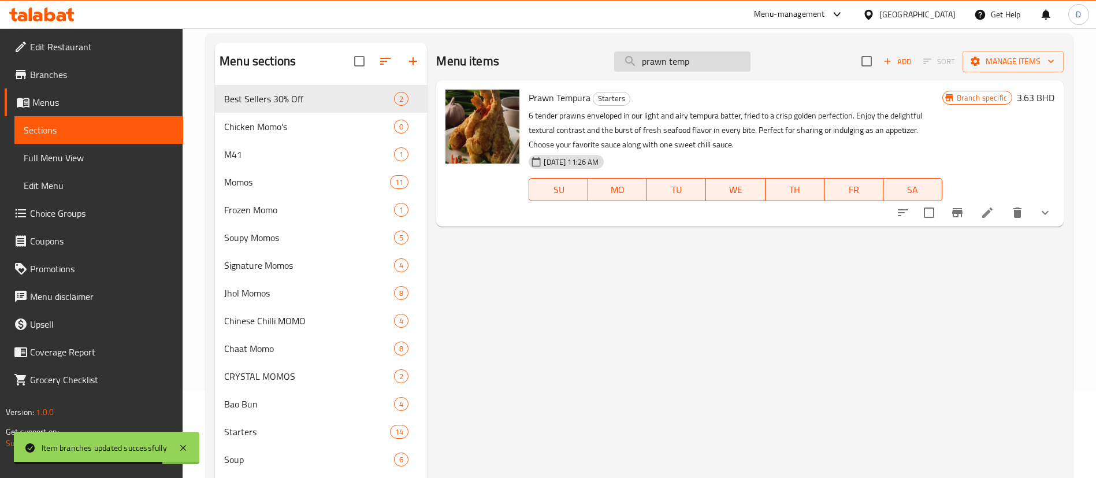
click at [677, 53] on input "prawn temp" at bounding box center [682, 61] width 136 height 20
click at [679, 54] on input "prawn temp" at bounding box center [682, 61] width 136 height 20
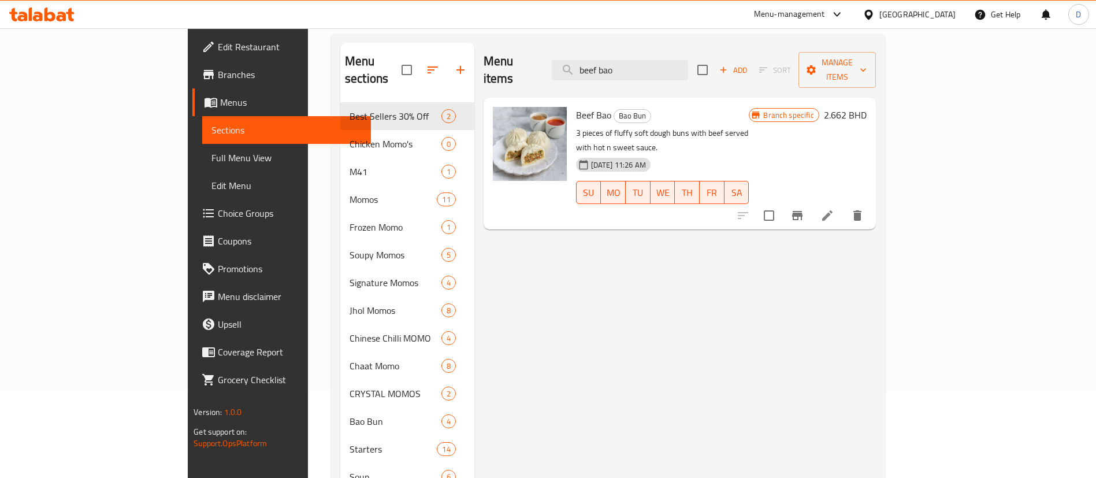
type input "beef bao"
click at [811, 202] on button "Branch-specific-item" at bounding box center [798, 216] width 28 height 28
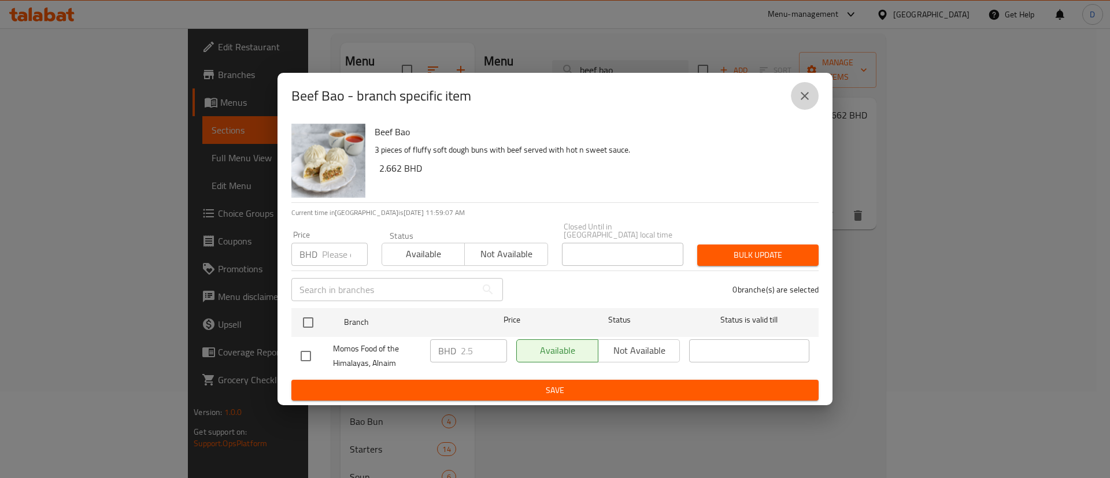
drag, startPoint x: 799, startPoint y: 102, endPoint x: 68, endPoint y: 43, distance: 733.5
click at [798, 102] on icon "close" at bounding box center [805, 96] width 14 height 14
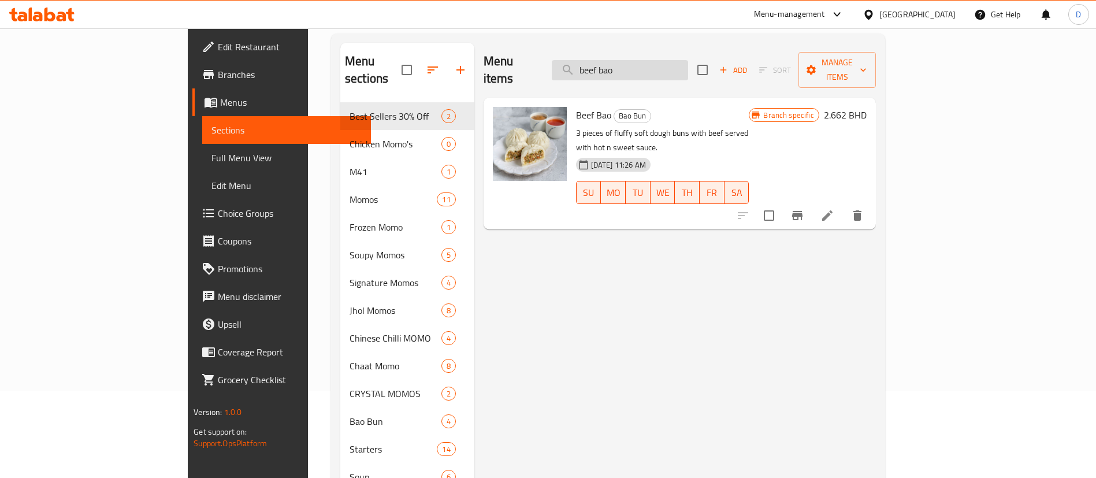
click at [666, 60] on input "beef bao" at bounding box center [620, 70] width 136 height 20
paste input "Schezwan Chicken"
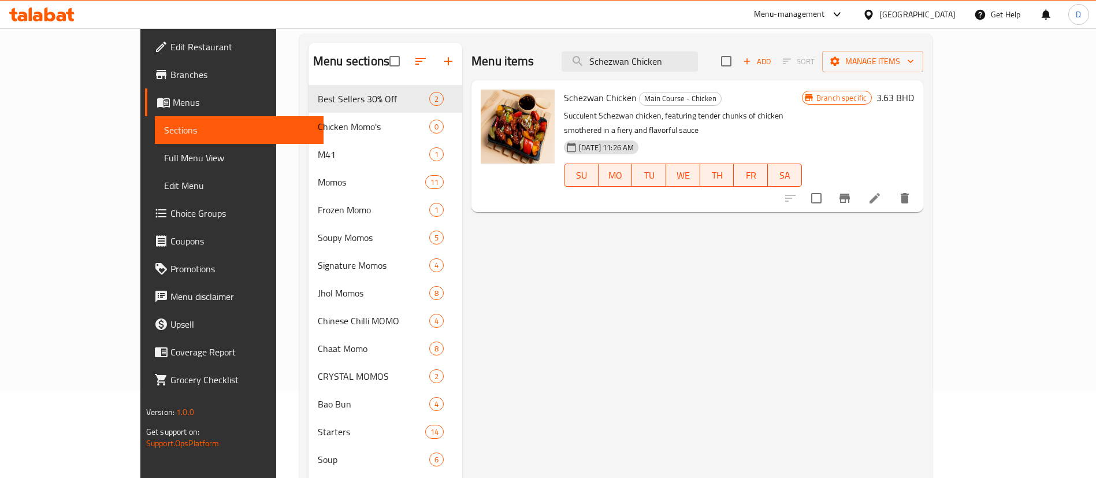
type input "Schezwan Chicken"
click at [850, 194] on icon "Branch-specific-item" at bounding box center [845, 198] width 10 height 9
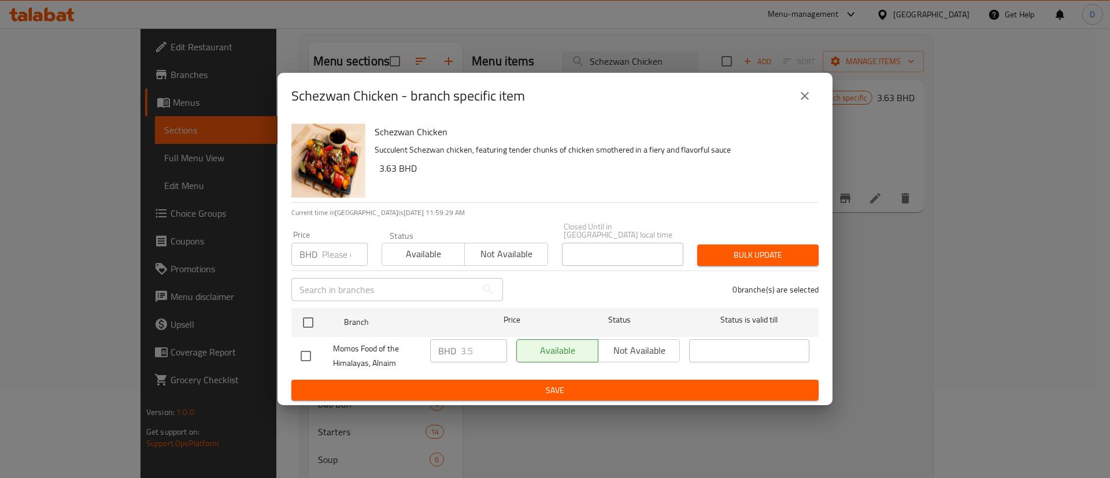
click at [788, 96] on div "Schezwan Chicken - branch specific item" at bounding box center [554, 96] width 527 height 28
click at [792, 98] on button "close" at bounding box center [805, 96] width 28 height 28
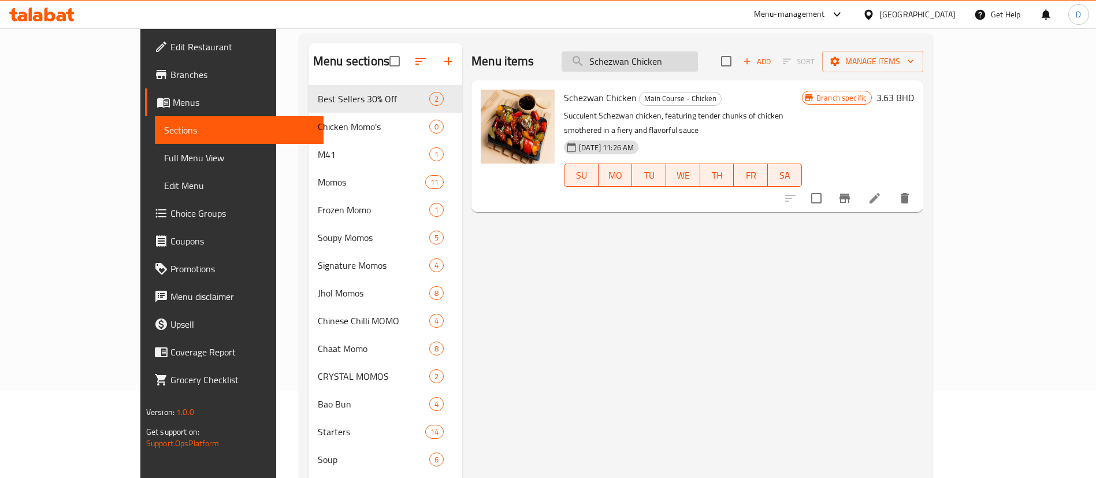
click at [698, 65] on input "Schezwan Chicken" at bounding box center [630, 61] width 136 height 20
paste input "Cheese & Sweet Corn"
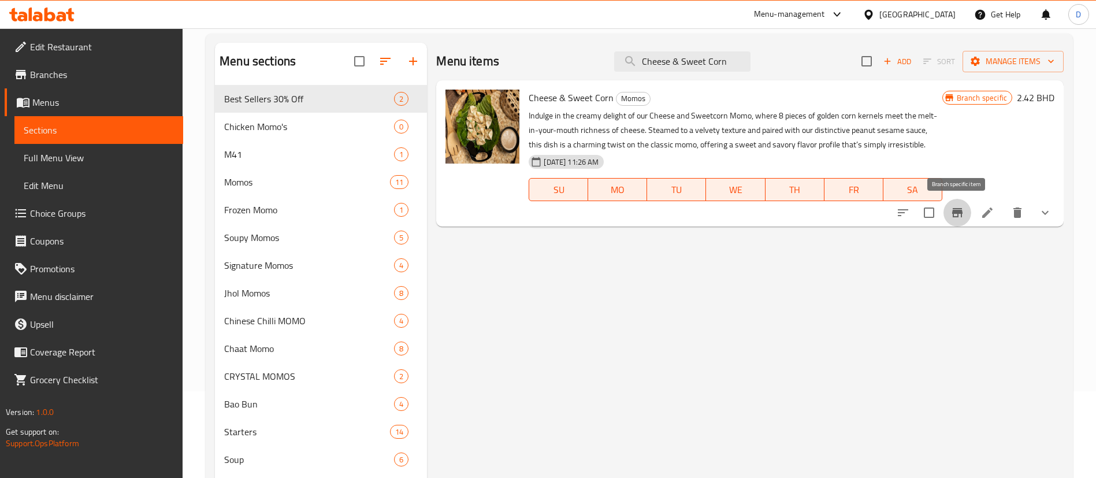
click at [963, 207] on icon "Branch-specific-item" at bounding box center [958, 213] width 14 height 14
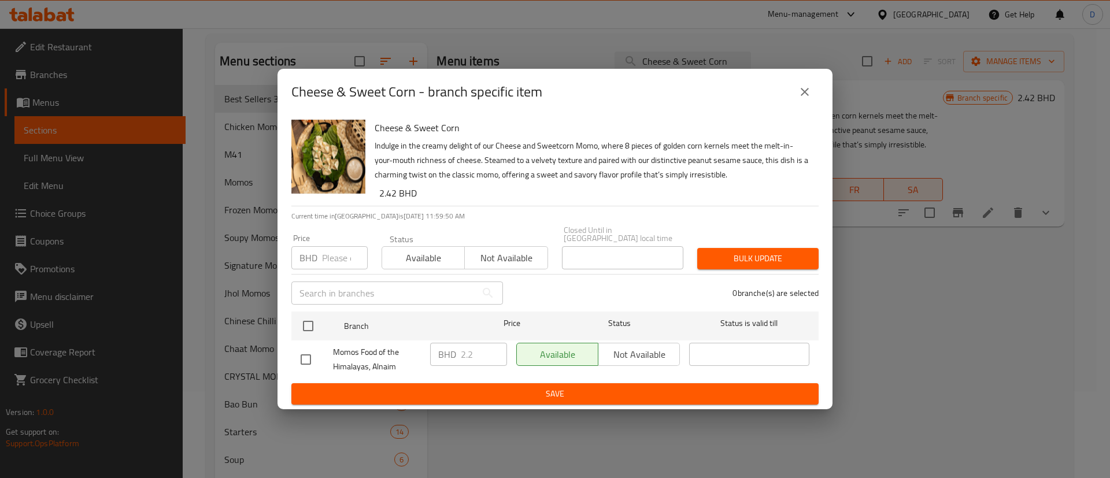
click at [804, 93] on icon "close" at bounding box center [805, 92] width 14 height 14
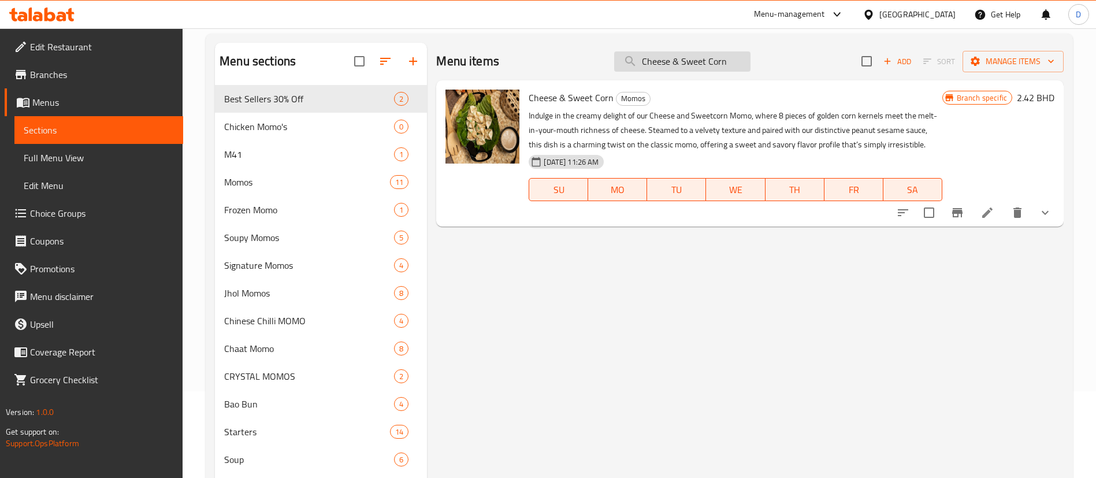
click at [714, 59] on input "Cheese & Sweet Corn" at bounding box center [682, 61] width 136 height 20
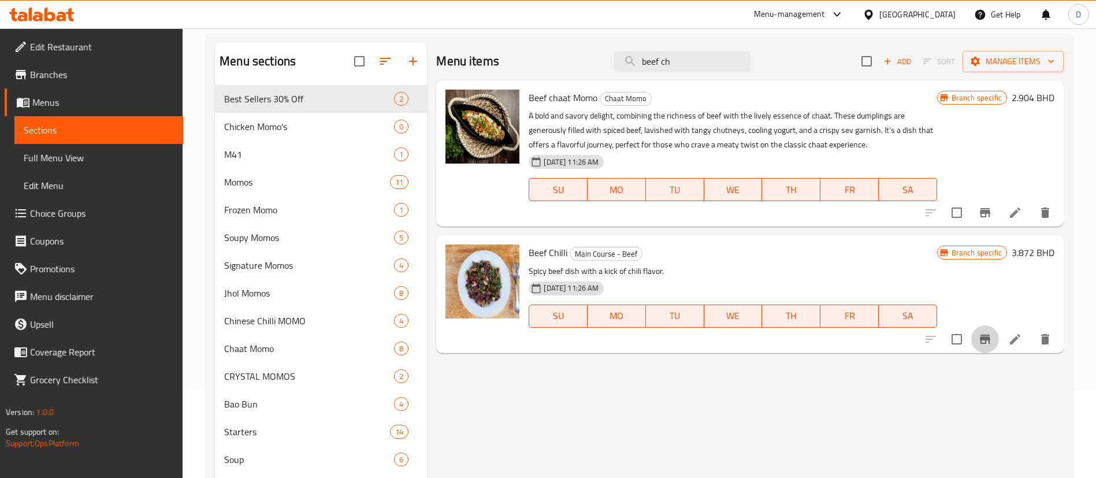
click at [983, 340] on icon "Branch-specific-item" at bounding box center [986, 339] width 14 height 14
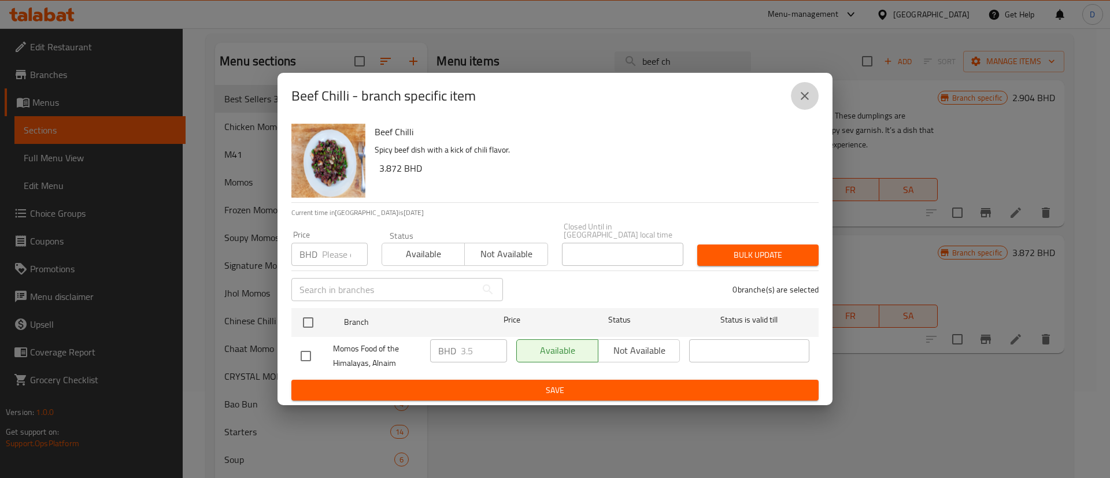
click at [805, 97] on icon "close" at bounding box center [805, 96] width 14 height 14
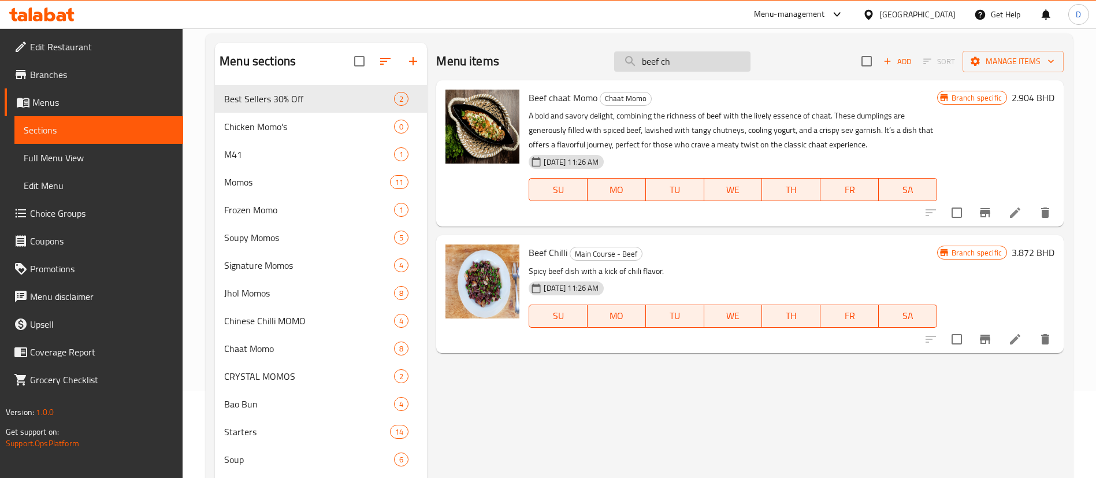
drag, startPoint x: 744, startPoint y: 50, endPoint x: 679, endPoint y: 60, distance: 66.0
click at [679, 60] on div "Menu items beef ch Add Sort Manage items" at bounding box center [750, 62] width 628 height 38
click at [679, 60] on input "beef ch" at bounding box center [682, 61] width 136 height 20
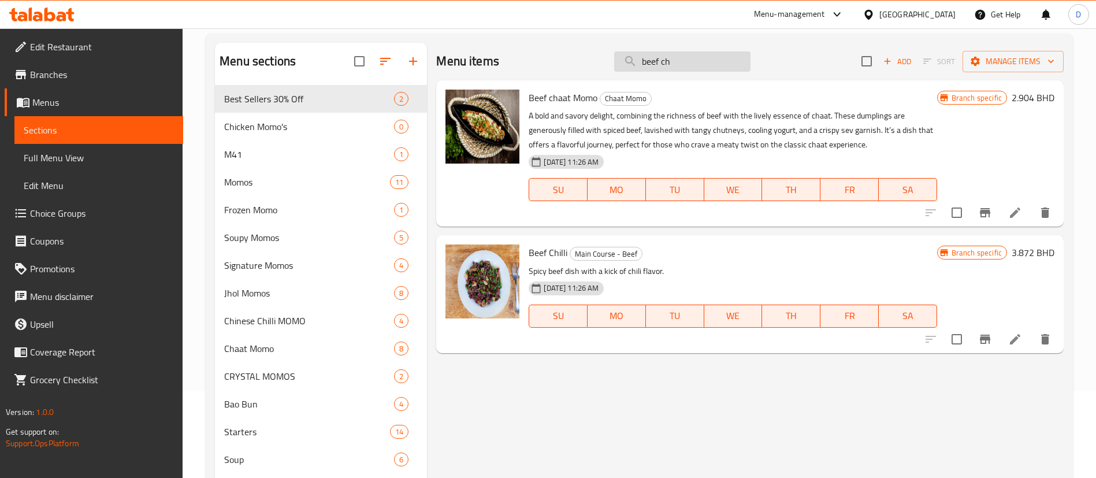
paste input "Sweet and Sour Chicken"
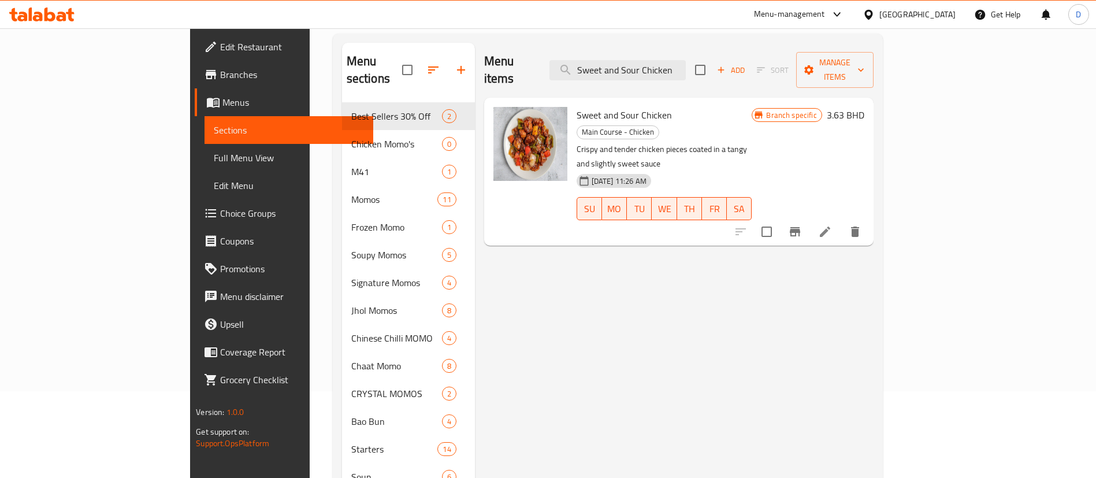
type input "Sweet and Sour Chicken"
click at [802, 225] on icon "Branch-specific-item" at bounding box center [795, 232] width 14 height 14
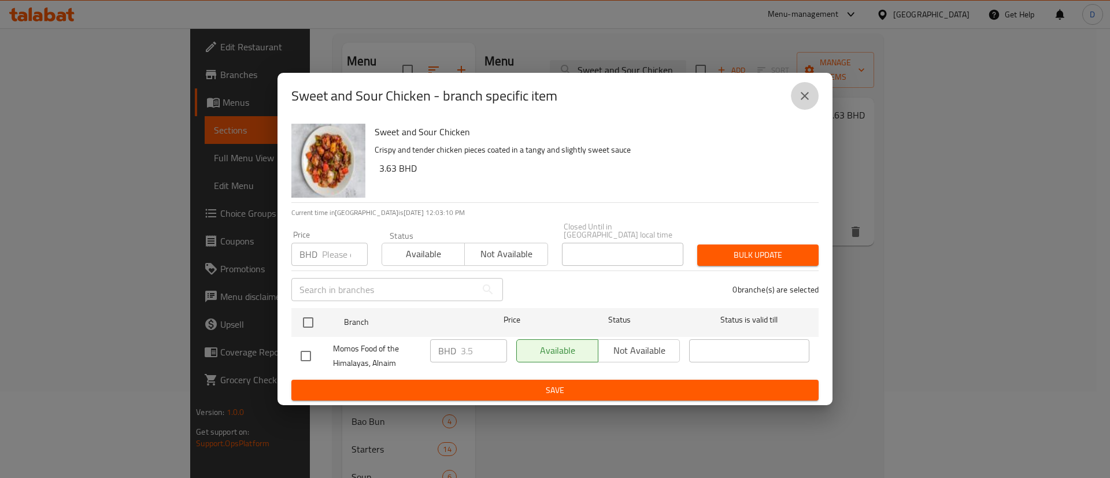
click at [806, 103] on icon "close" at bounding box center [805, 96] width 14 height 14
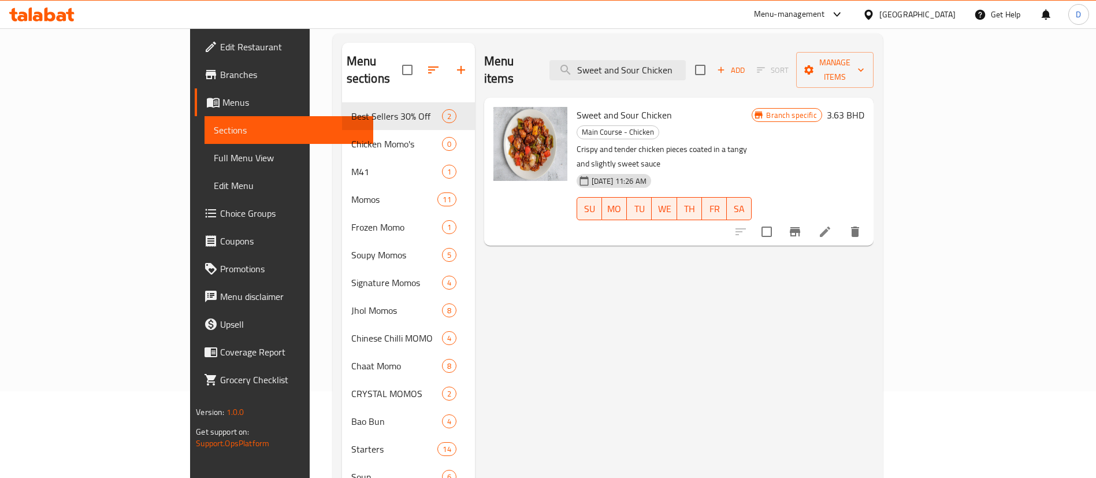
drag, startPoint x: 521, startPoint y: 318, endPoint x: 497, endPoint y: 372, distance: 58.2
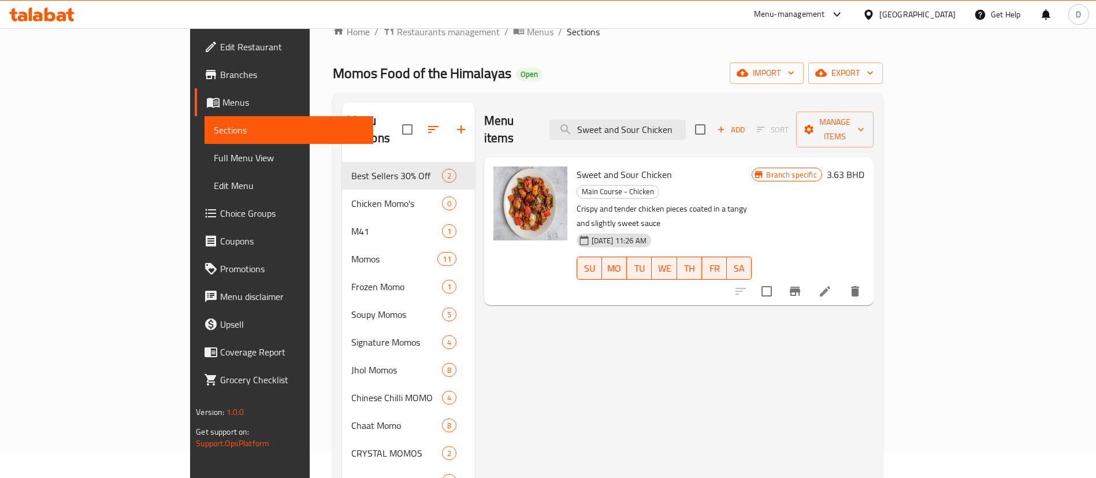
scroll to position [0, 0]
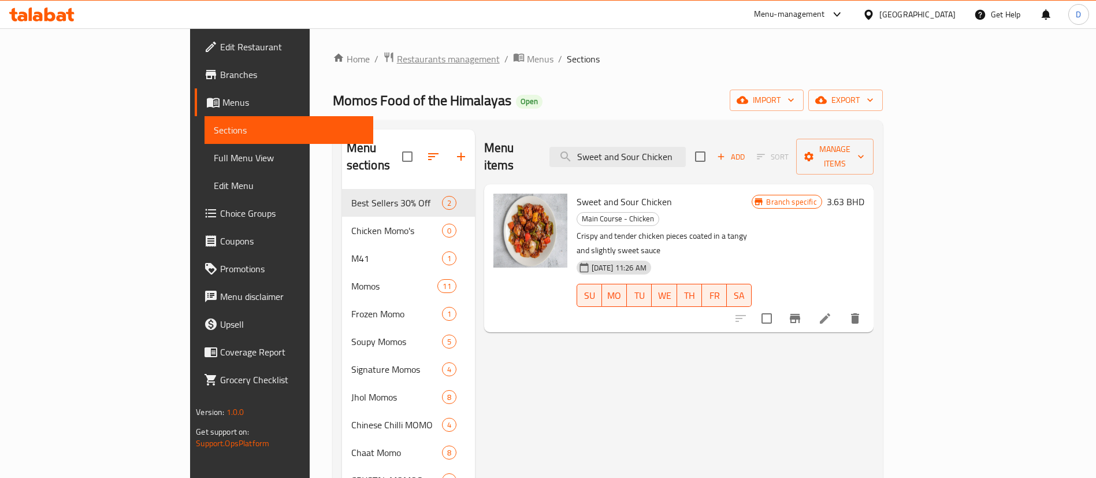
click at [397, 59] on span "Restaurants management" at bounding box center [448, 59] width 103 height 14
